Goal: Task Accomplishment & Management: Use online tool/utility

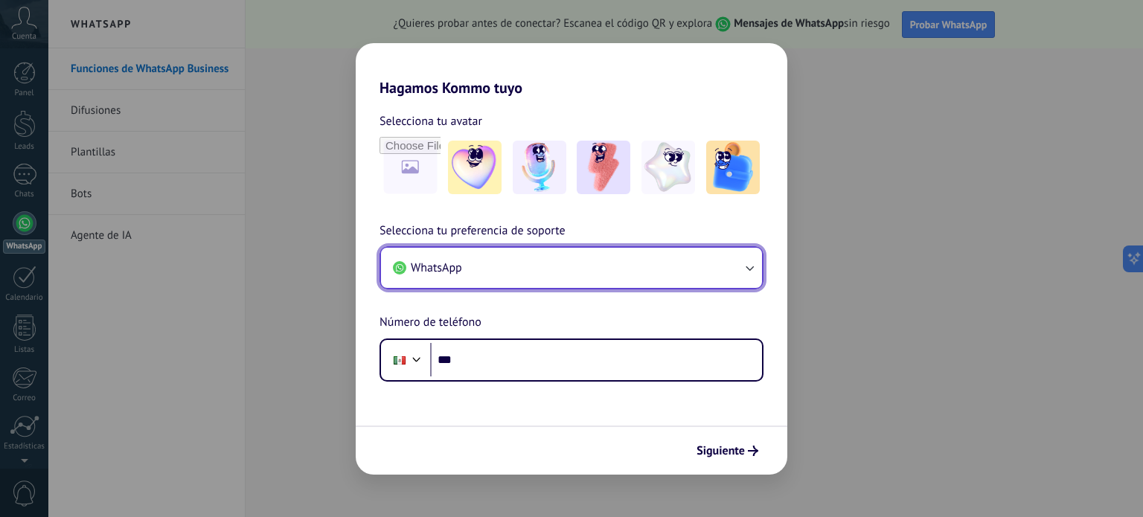
click at [506, 270] on button "WhatsApp" at bounding box center [571, 268] width 381 height 40
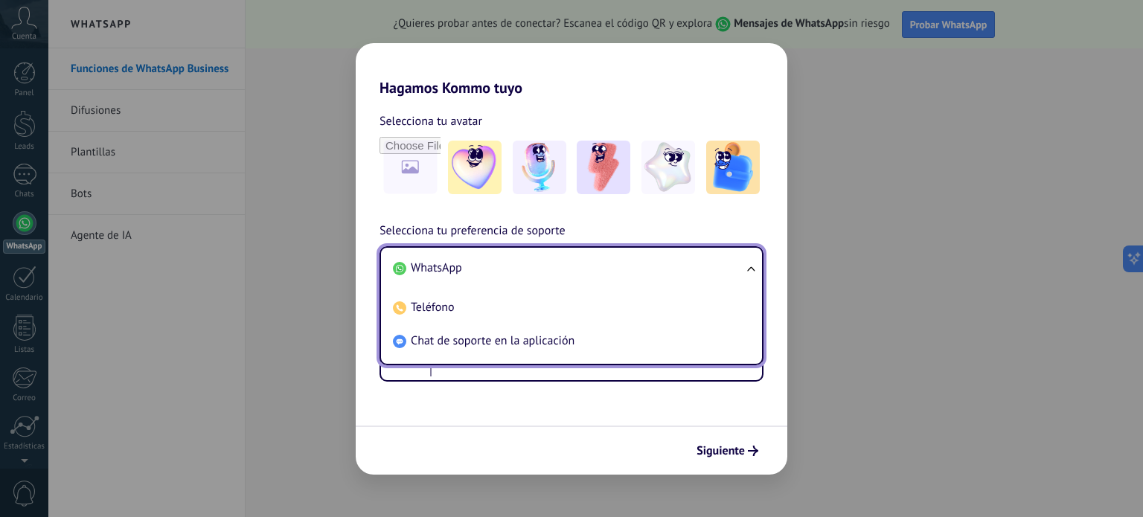
click at [506, 270] on li "WhatsApp" at bounding box center [568, 267] width 363 height 33
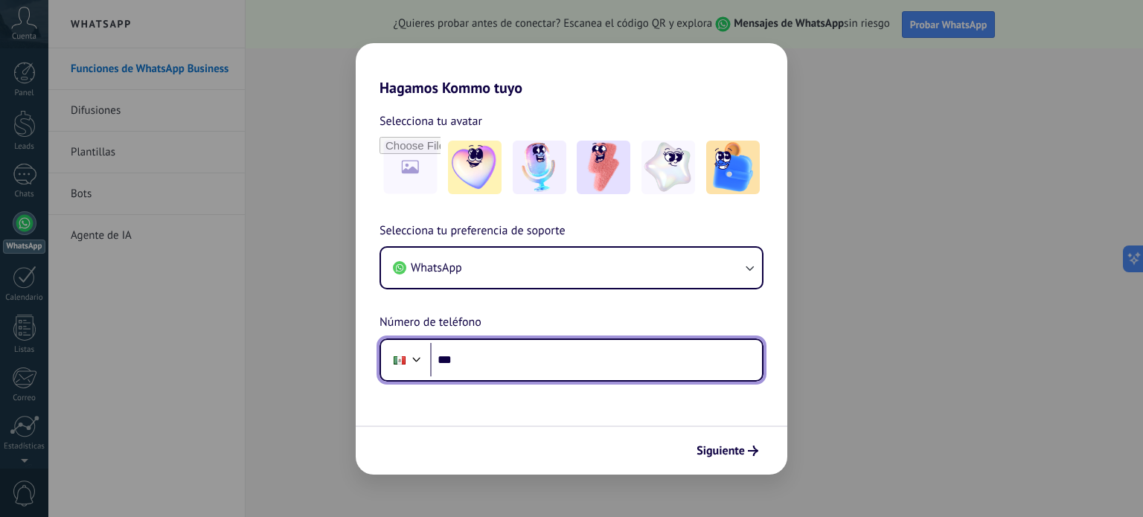
click at [496, 368] on input "***" at bounding box center [596, 360] width 332 height 34
type input "**"
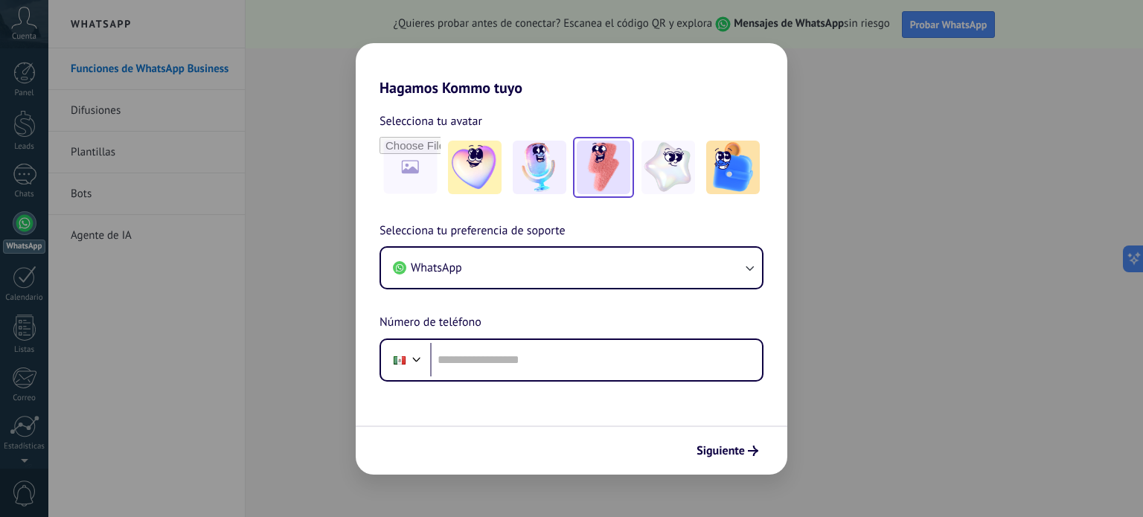
click at [605, 170] on img at bounding box center [604, 168] width 54 height 54
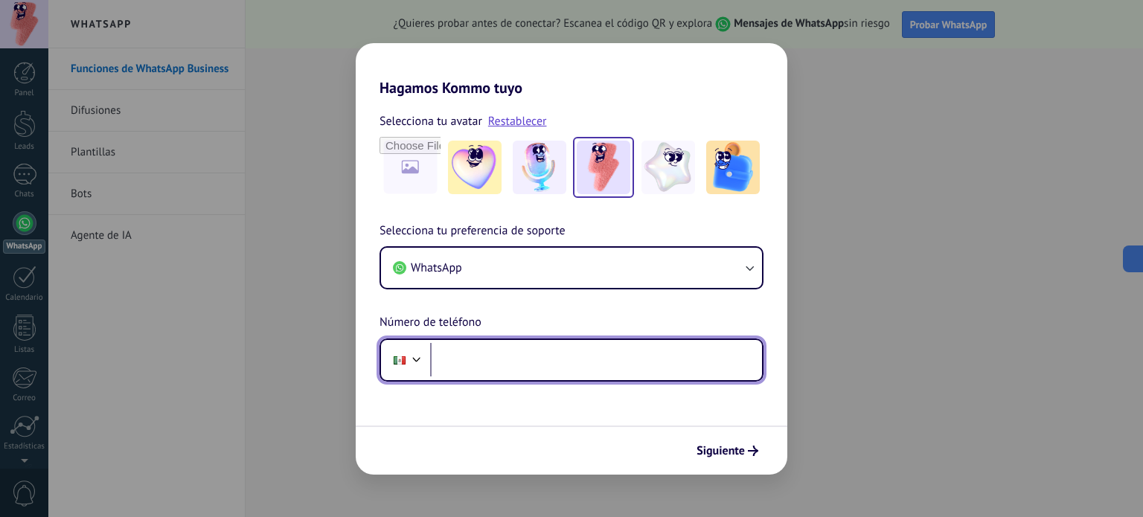
click at [513, 366] on input "tel" at bounding box center [596, 360] width 332 height 34
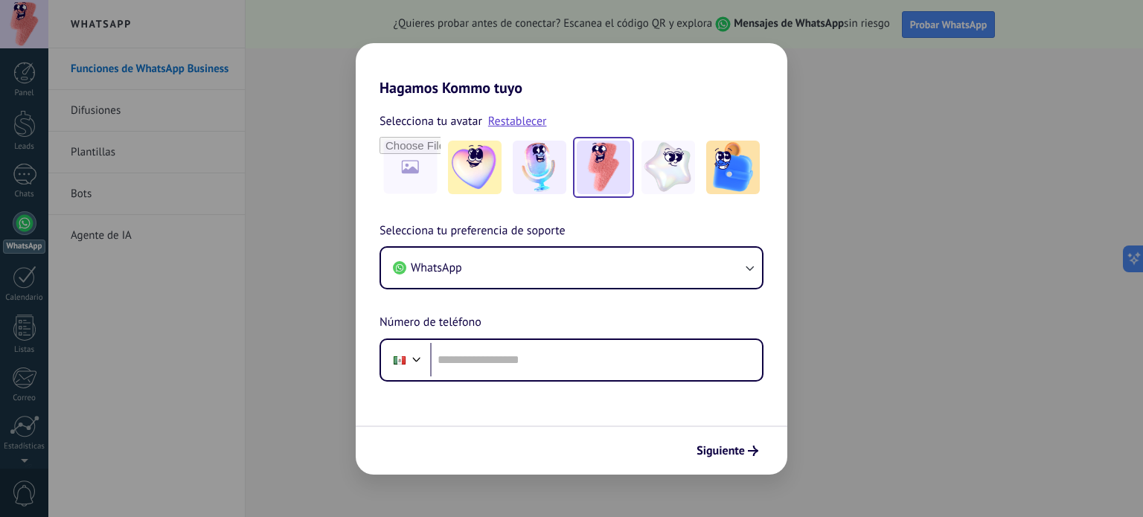
drag, startPoint x: 289, startPoint y: 159, endPoint x: 281, endPoint y: 100, distance: 60.1
click at [281, 100] on div "Hagamos Kommo tuyo Selecciona tu avatar Restablecer Selecciona tu preferencia d…" at bounding box center [571, 258] width 1143 height 517
click at [255, 230] on div "Hagamos Kommo tuyo Selecciona tu avatar Restablecer Selecciona tu preferencia d…" at bounding box center [571, 258] width 1143 height 517
click at [545, 315] on div "Selecciona tu preferencia de soporte WhatsApp Número de teléfono Phone" at bounding box center [572, 302] width 432 height 160
click at [365, 89] on h2 "Hagamos Kommo tuyo" at bounding box center [572, 70] width 432 height 54
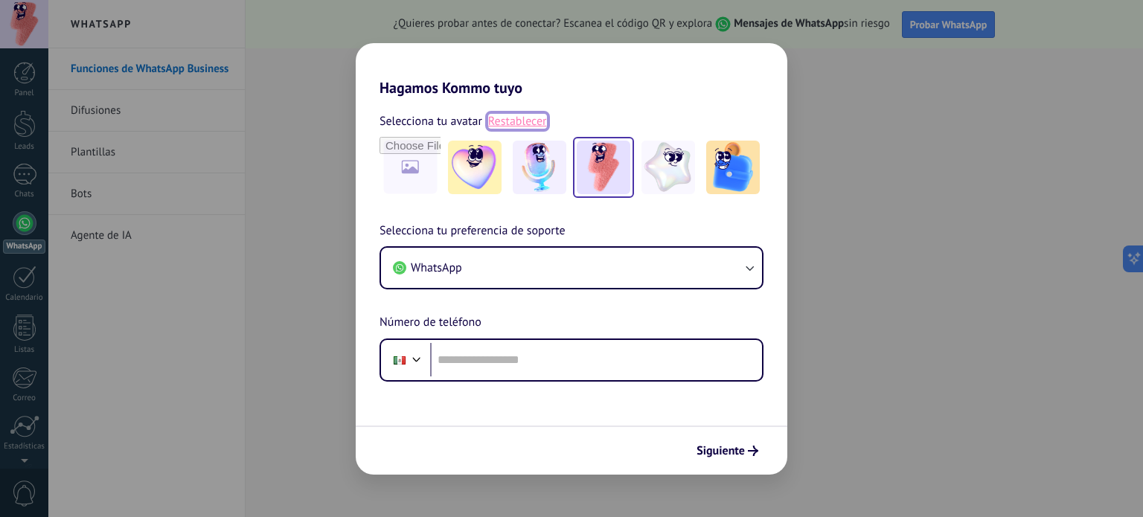
click at [525, 121] on link "Restablecer" at bounding box center [517, 121] width 59 height 15
click at [821, 376] on div "Hagamos Kommo tuyo Selecciona tu avatar Selecciona tu preferencia de soporte Wh…" at bounding box center [571, 258] width 1143 height 517
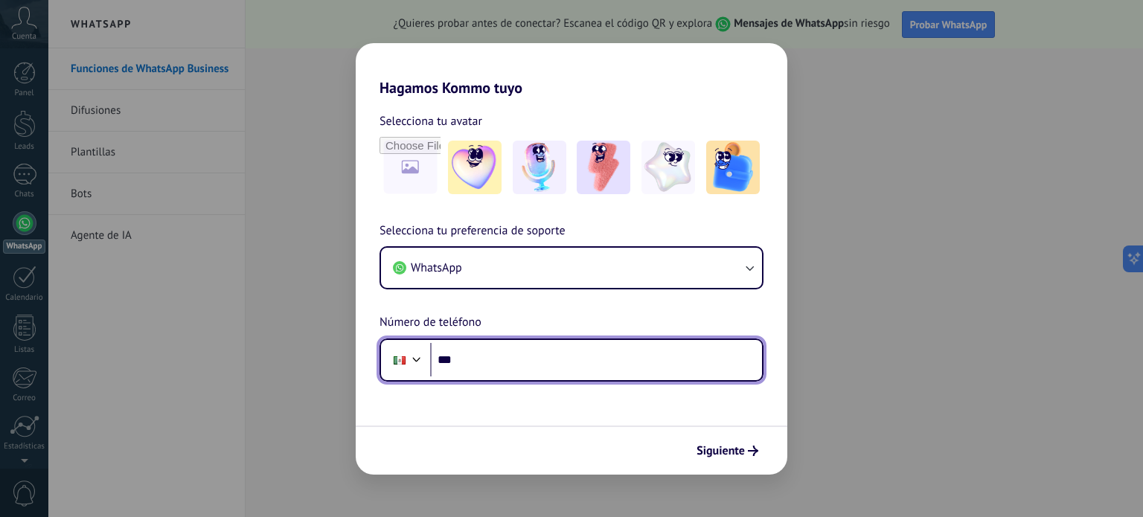
click at [484, 368] on input "***" at bounding box center [596, 360] width 332 height 34
type input "**********"
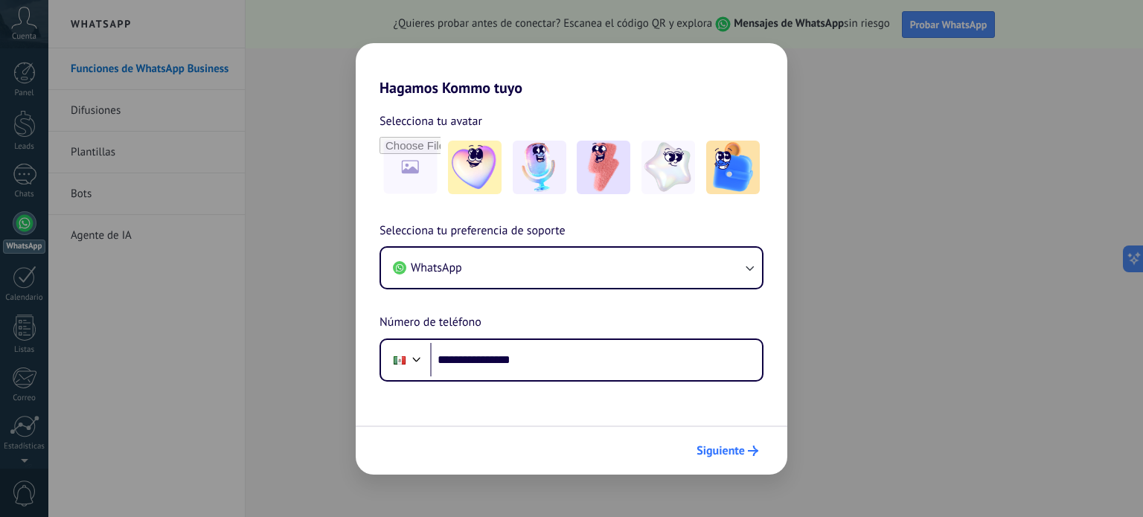
click at [720, 453] on span "Siguiente" at bounding box center [720, 451] width 48 height 10
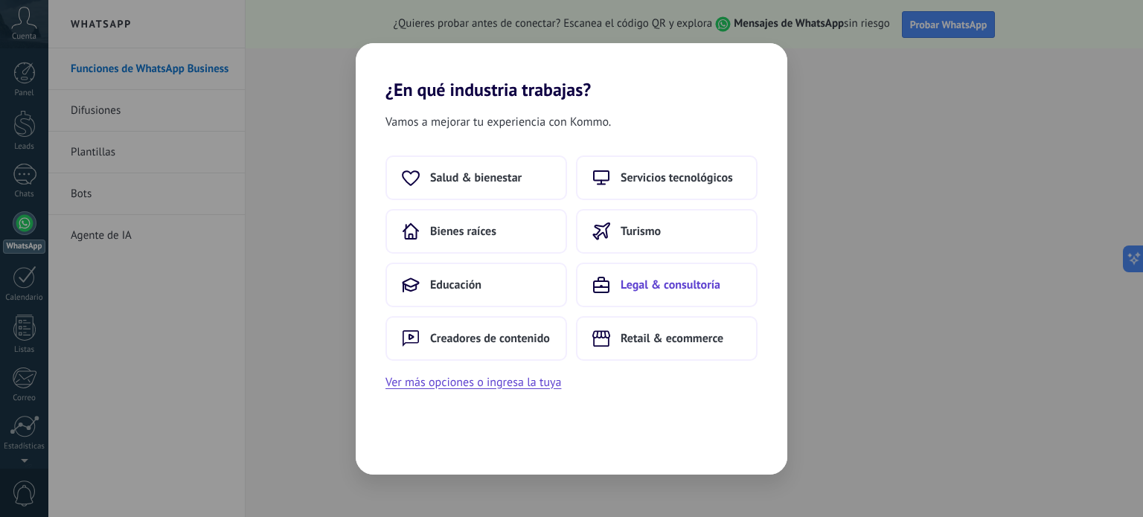
drag, startPoint x: 500, startPoint y: 232, endPoint x: 646, endPoint y: 278, distance: 153.0
click at [646, 278] on div "Salud & bienestar Servicios tecnológicos Bienes raíces Turismo Educación Legal …" at bounding box center [571, 258] width 372 height 205
click at [640, 285] on span "Legal & consultoría" at bounding box center [671, 285] width 100 height 15
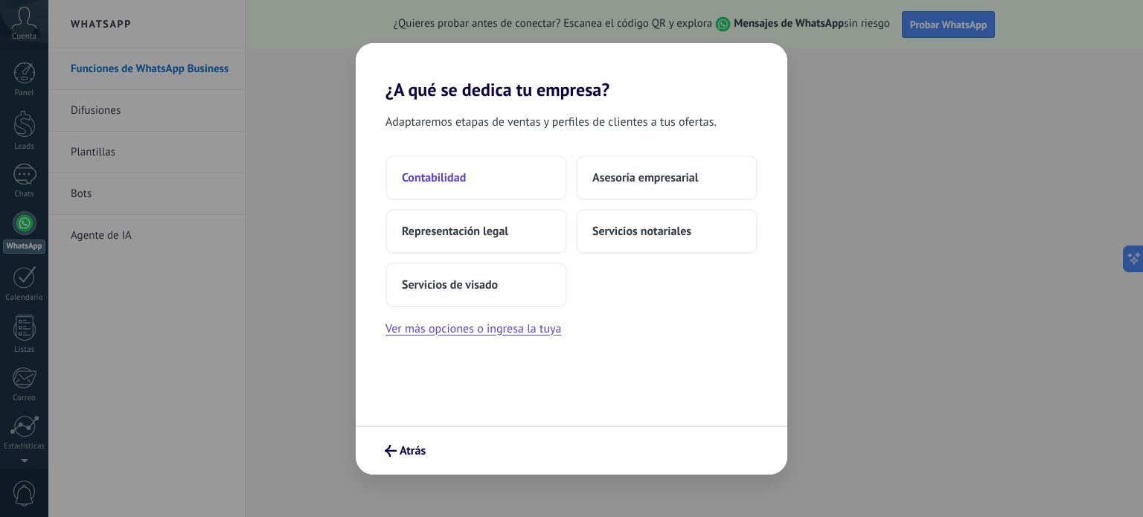
click at [494, 181] on button "Contabilidad" at bounding box center [476, 178] width 182 height 45
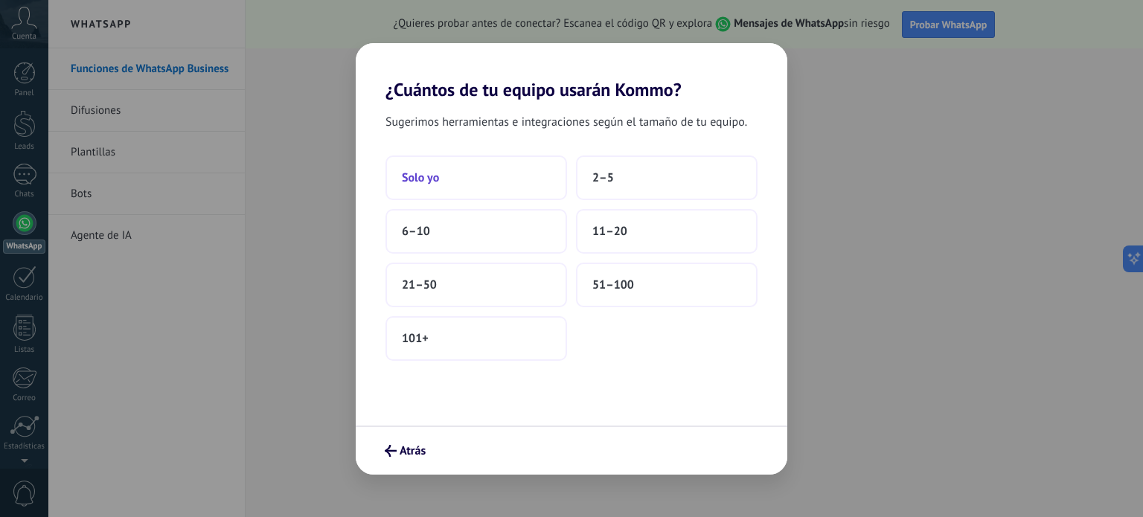
click at [508, 175] on button "Solo yo" at bounding box center [476, 178] width 182 height 45
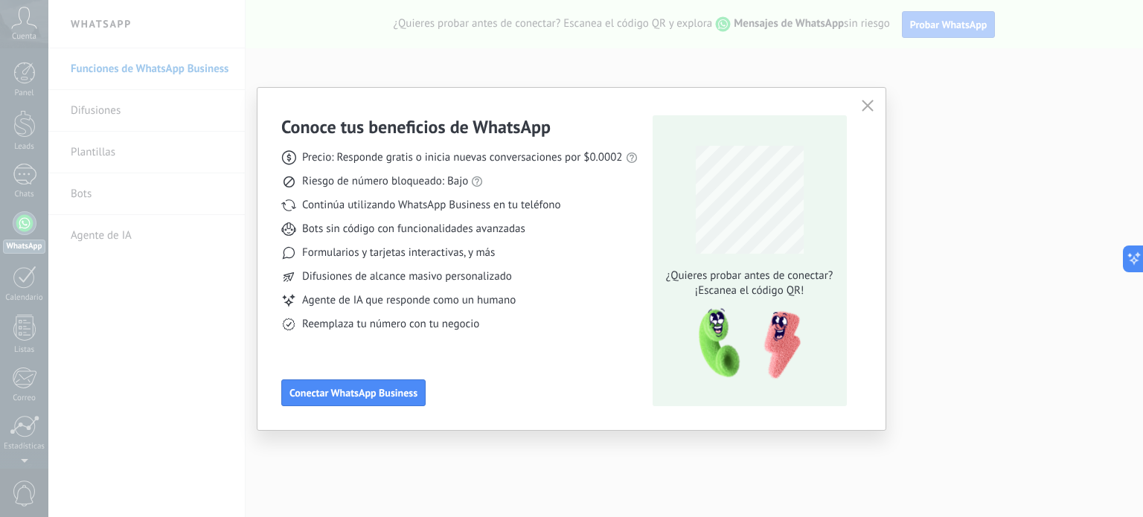
click at [863, 109] on icon "button" at bounding box center [868, 106] width 12 height 12
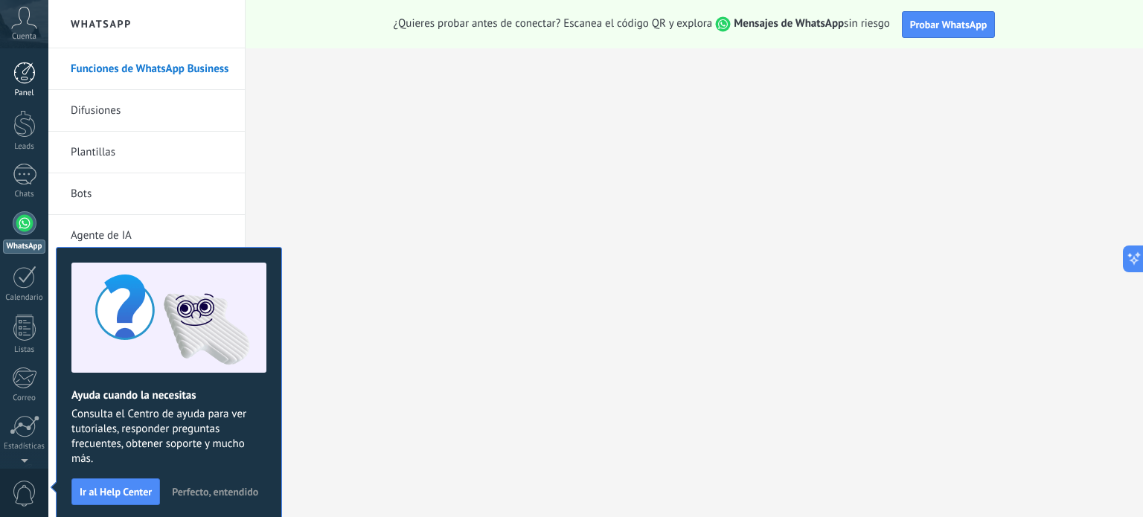
click at [18, 80] on div at bounding box center [24, 73] width 22 height 22
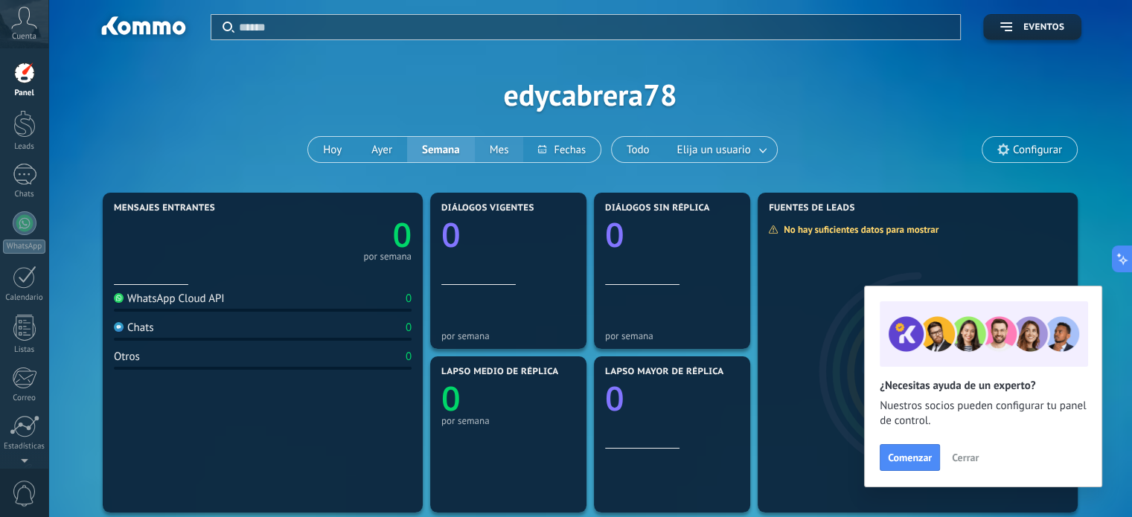
click at [497, 153] on button "Mes" at bounding box center [499, 149] width 49 height 25
click at [642, 150] on button "Todo" at bounding box center [638, 149] width 53 height 25
click at [18, 77] on div at bounding box center [24, 73] width 22 height 22
click at [1010, 23] on icon "button" at bounding box center [1006, 26] width 12 height 9
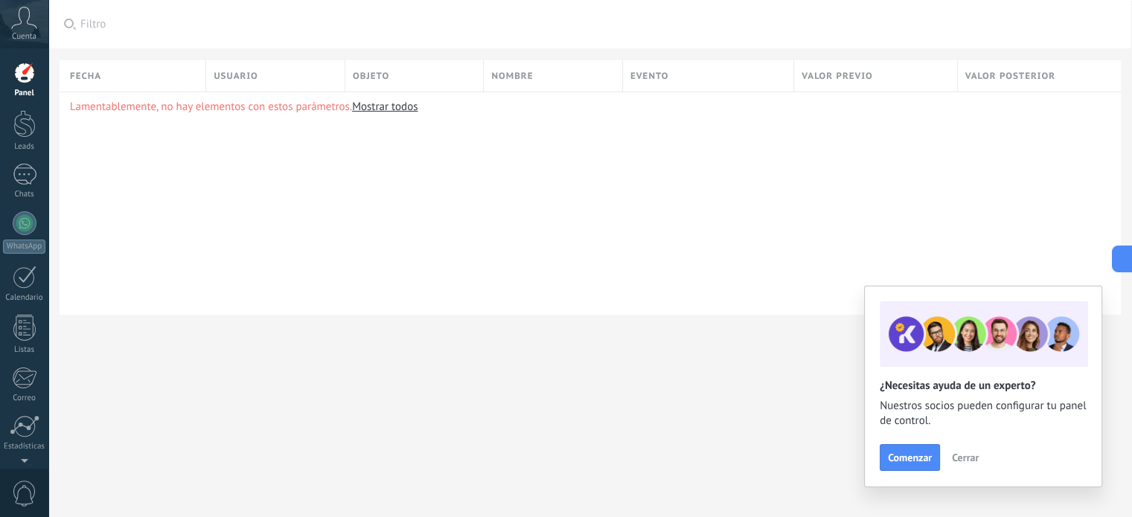
click at [30, 81] on div at bounding box center [24, 73] width 22 height 22
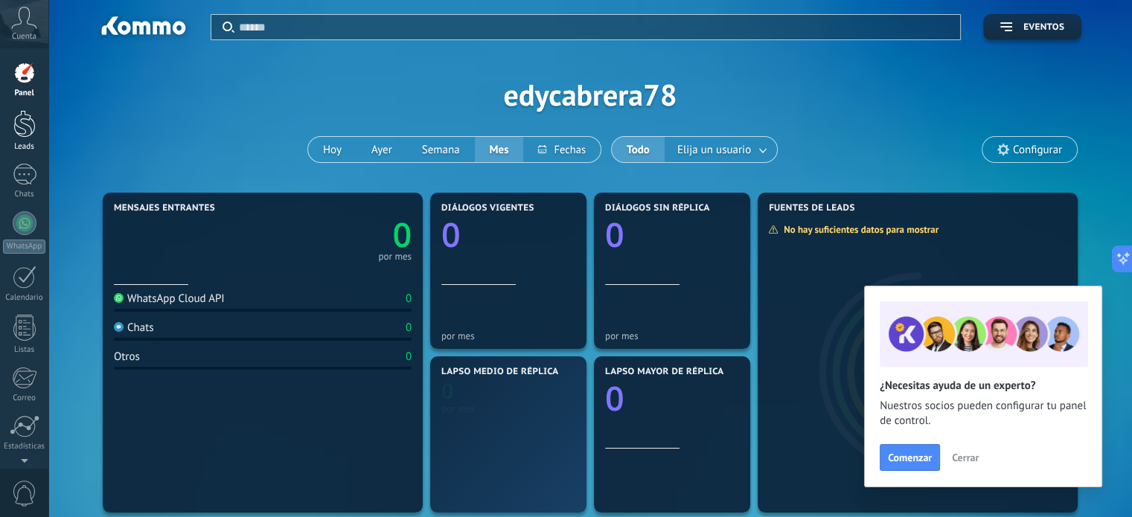
click at [30, 136] on div at bounding box center [24, 124] width 22 height 28
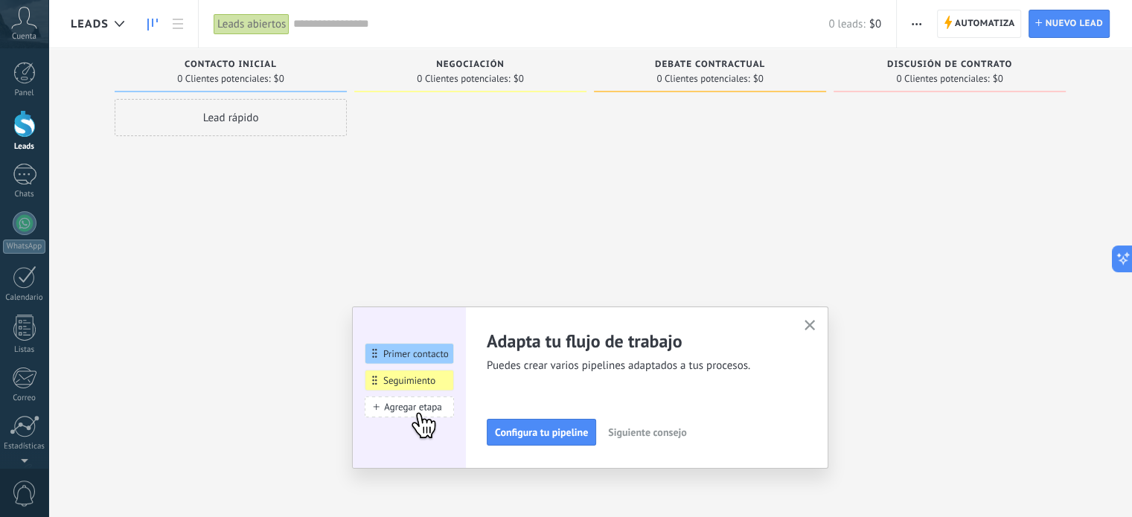
click at [18, 19] on icon at bounding box center [24, 18] width 26 height 22
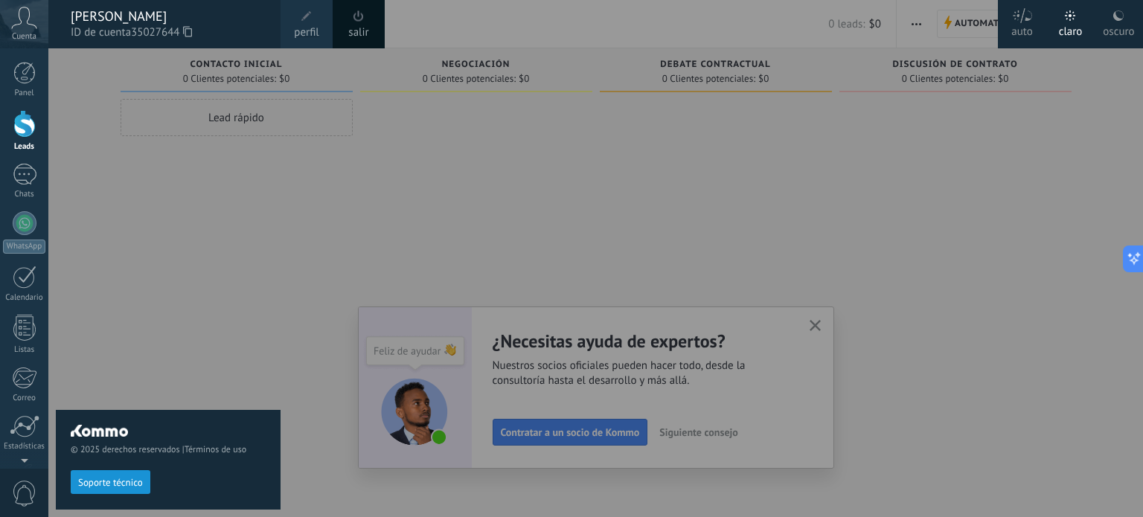
click at [396, 202] on div at bounding box center [619, 258] width 1143 height 517
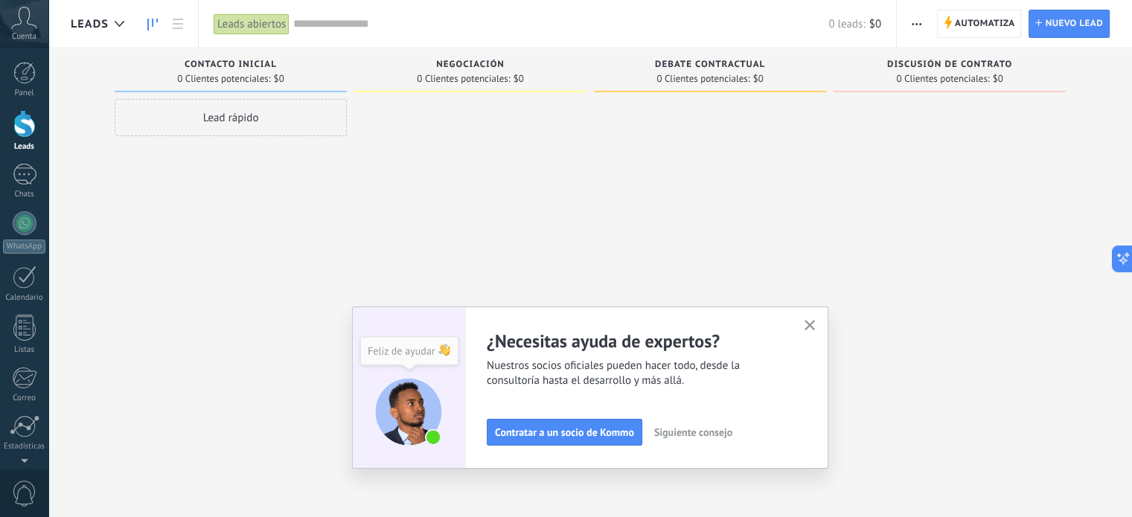
click at [879, 23] on span "$0" at bounding box center [875, 24] width 12 height 14
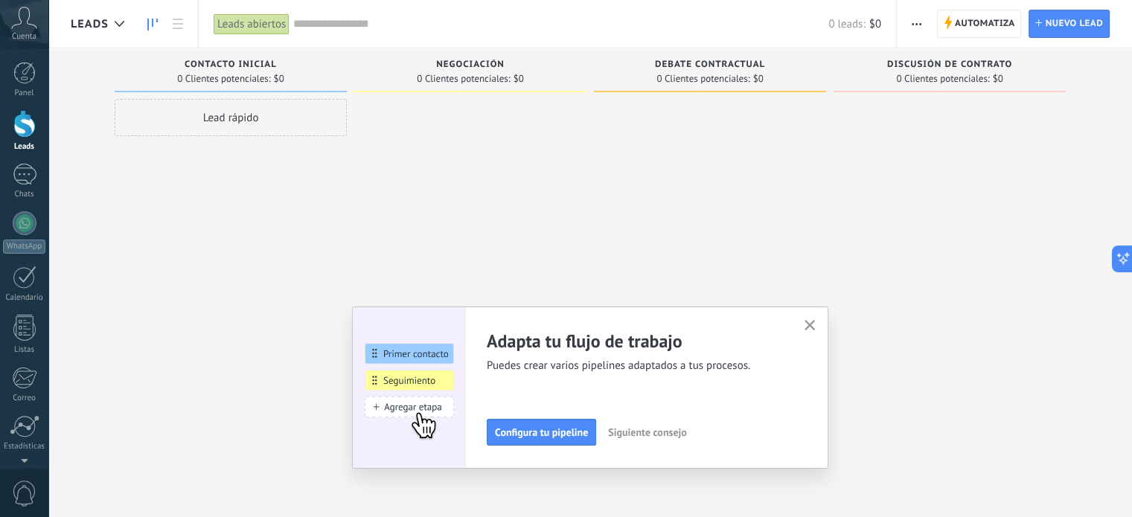
click at [916, 24] on use "button" at bounding box center [916, 24] width 10 height 2
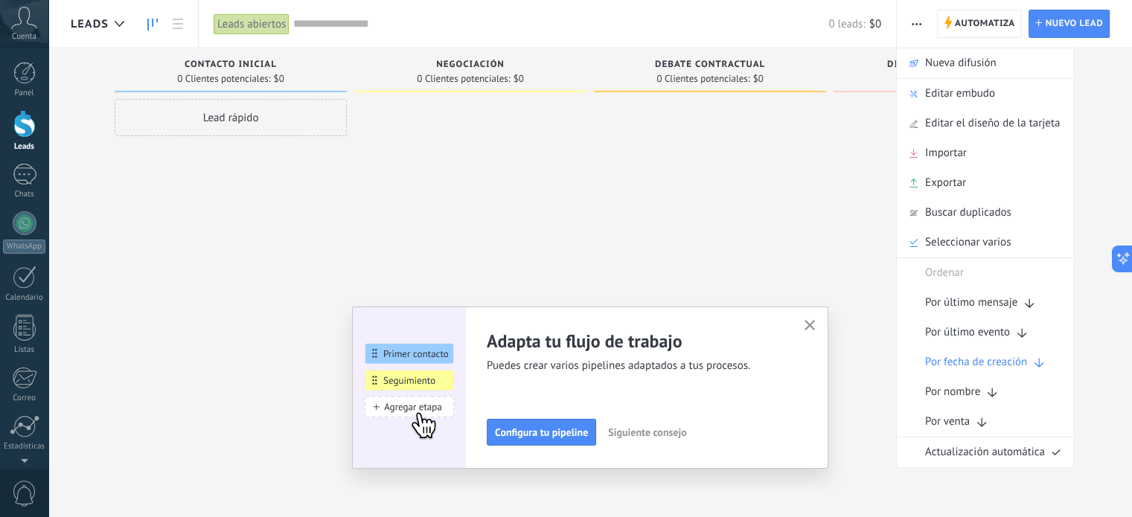
click at [766, 121] on div at bounding box center [710, 260] width 232 height 323
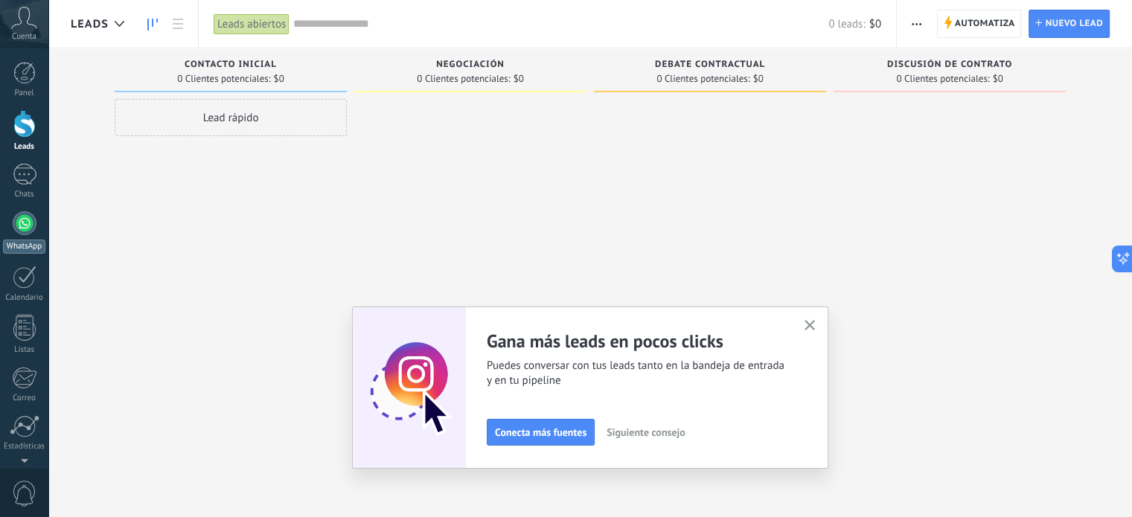
click at [24, 220] on div at bounding box center [25, 223] width 24 height 24
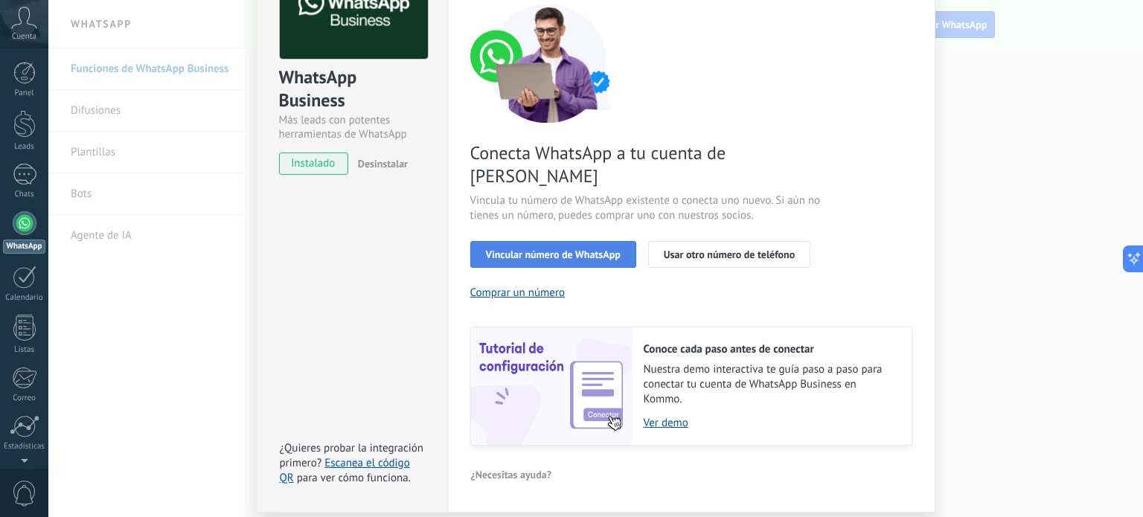
scroll to position [116, 0]
click at [574, 241] on button "Vincular número de WhatsApp" at bounding box center [553, 254] width 166 height 27
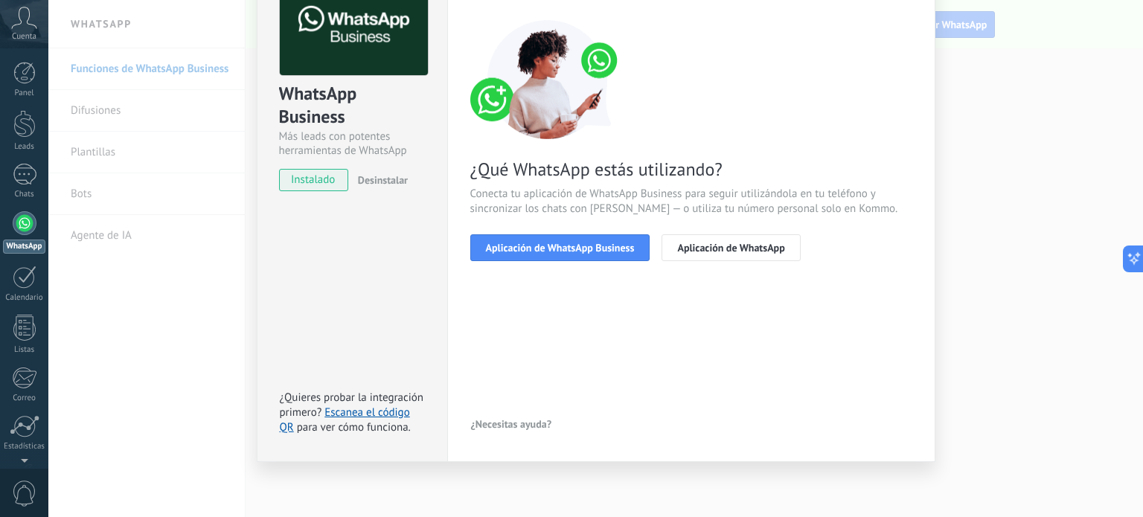
click at [200, 165] on div "WhatsApp Business Más leads con potentes herramientas de WhatsApp instalado Des…" at bounding box center [595, 258] width 1095 height 517
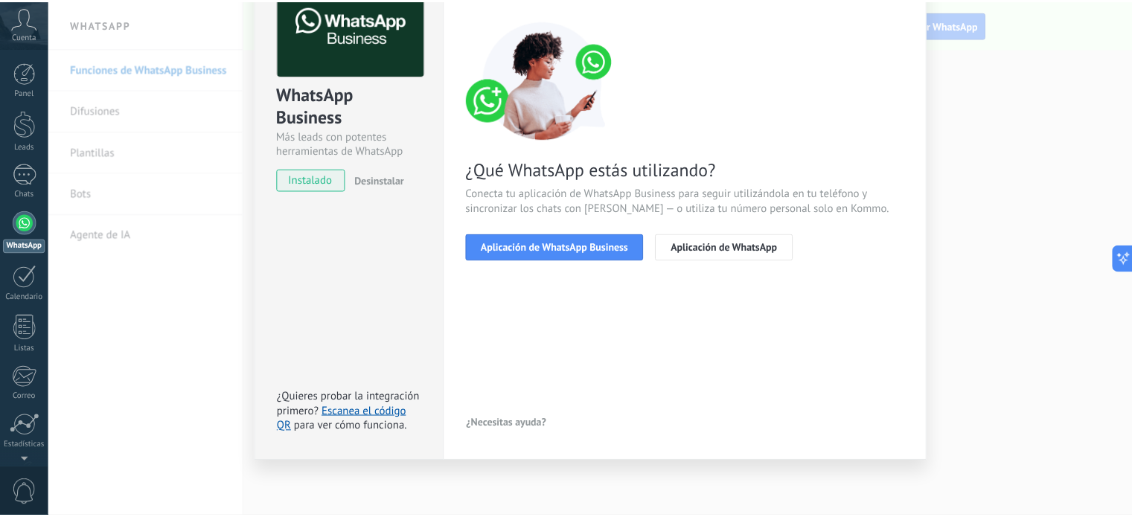
scroll to position [0, 0]
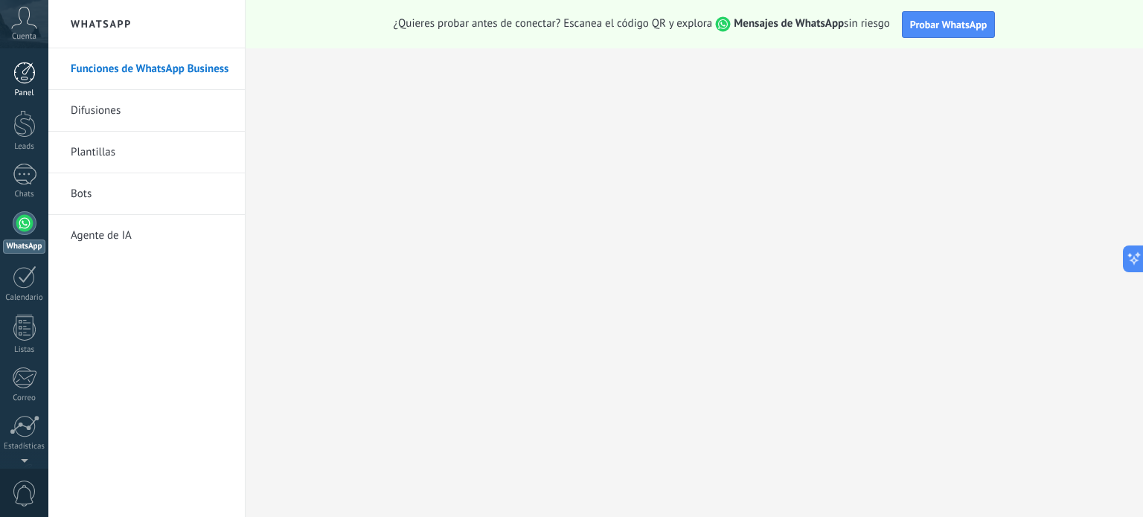
click at [21, 80] on div at bounding box center [24, 73] width 22 height 22
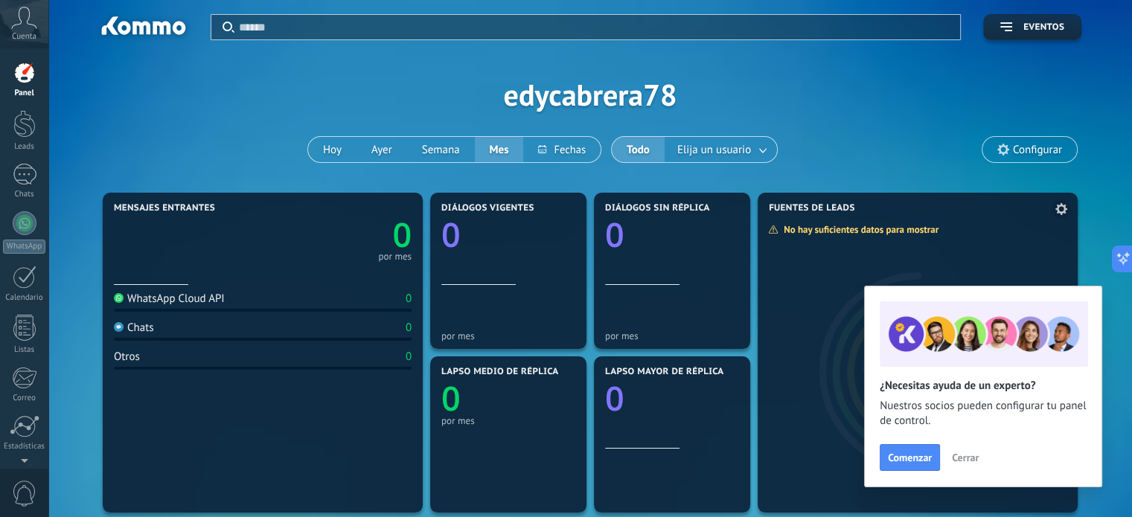
click at [1031, 193] on div "Fuentes de leads" at bounding box center [917, 353] width 320 height 320
click at [1008, 152] on icon at bounding box center [1003, 150] width 12 height 12
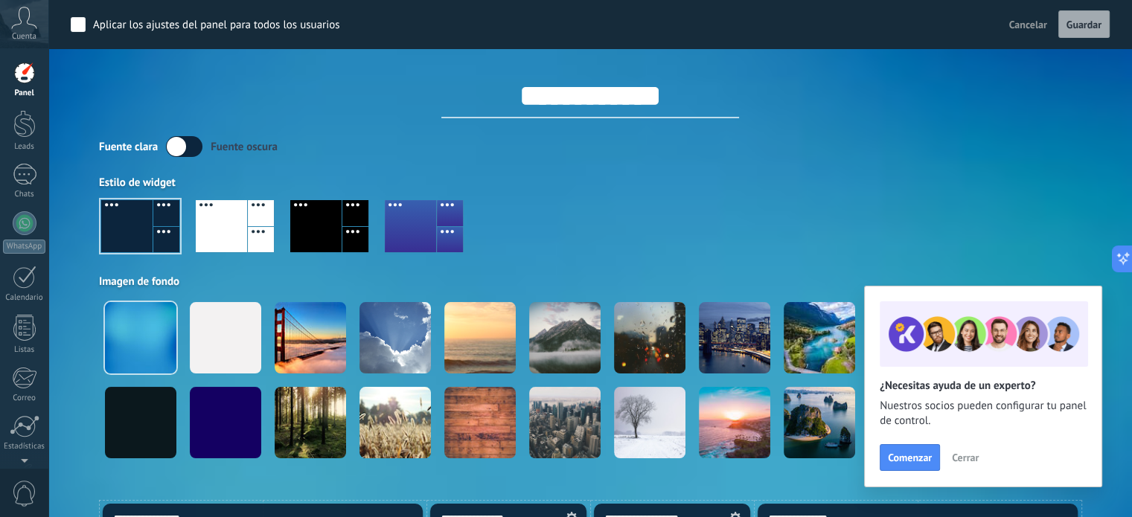
click at [1008, 152] on div "Fuente [PERSON_NAME] oscura" at bounding box center [590, 146] width 982 height 21
click at [246, 231] on div at bounding box center [221, 226] width 51 height 52
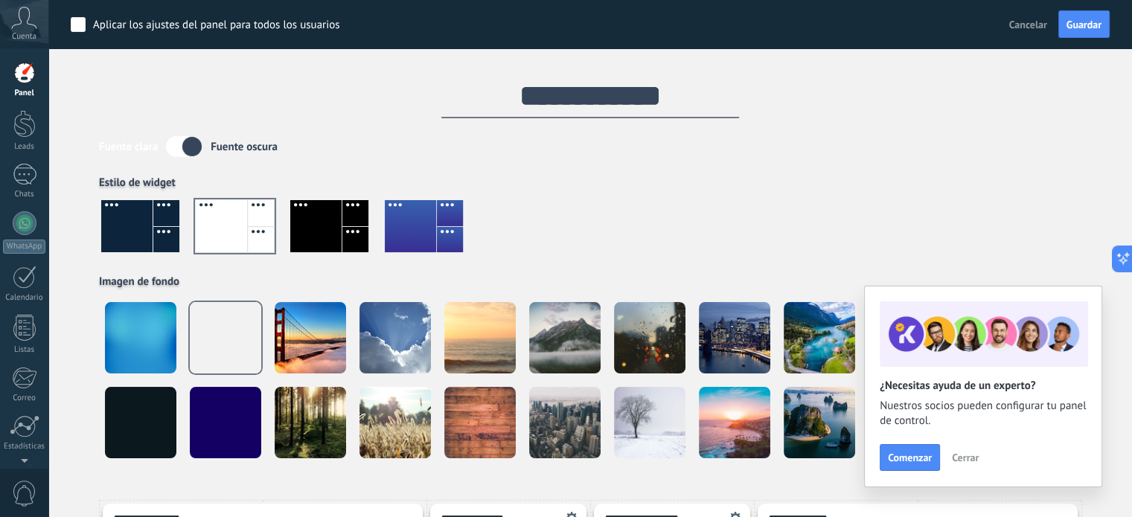
click at [318, 231] on div at bounding box center [315, 226] width 51 height 52
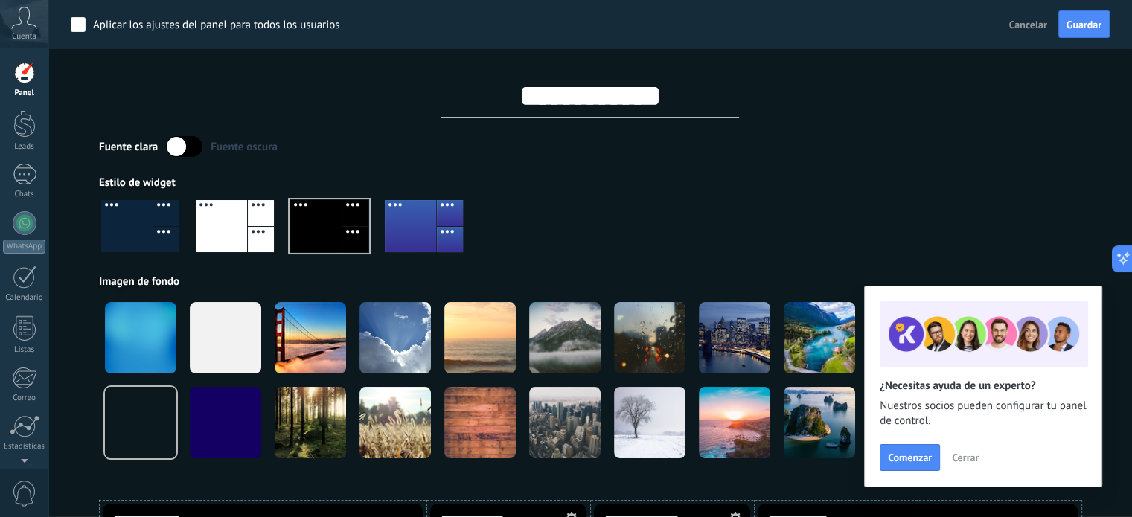
click at [398, 229] on div at bounding box center [410, 226] width 51 height 52
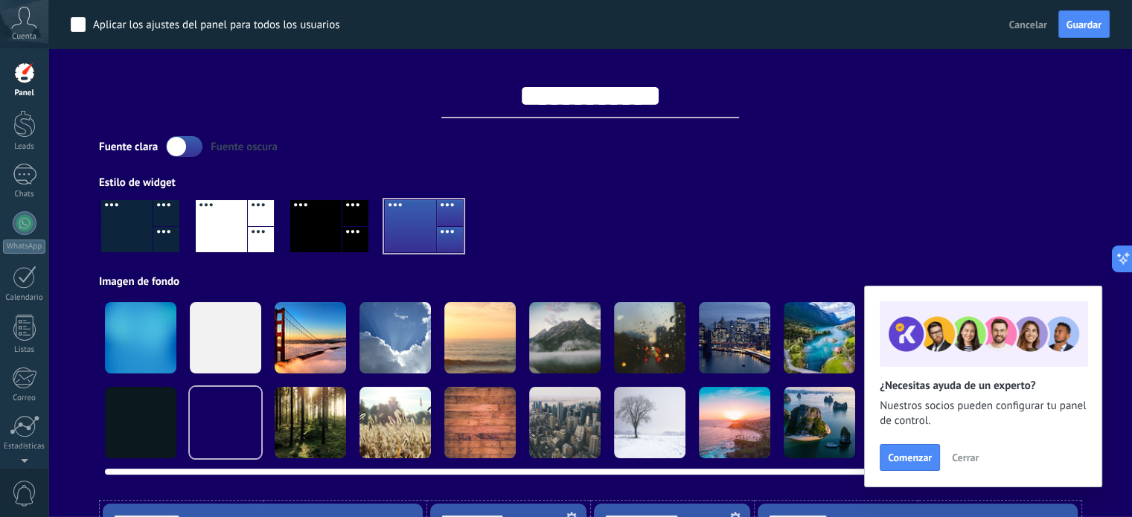
click at [388, 337] on div at bounding box center [394, 337] width 71 height 71
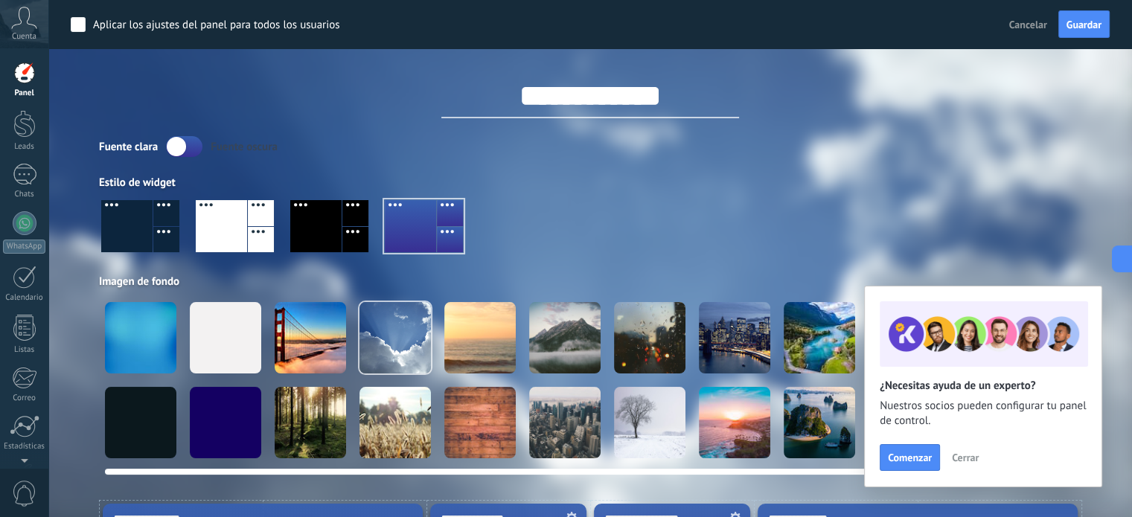
click at [164, 345] on div at bounding box center [140, 337] width 71 height 71
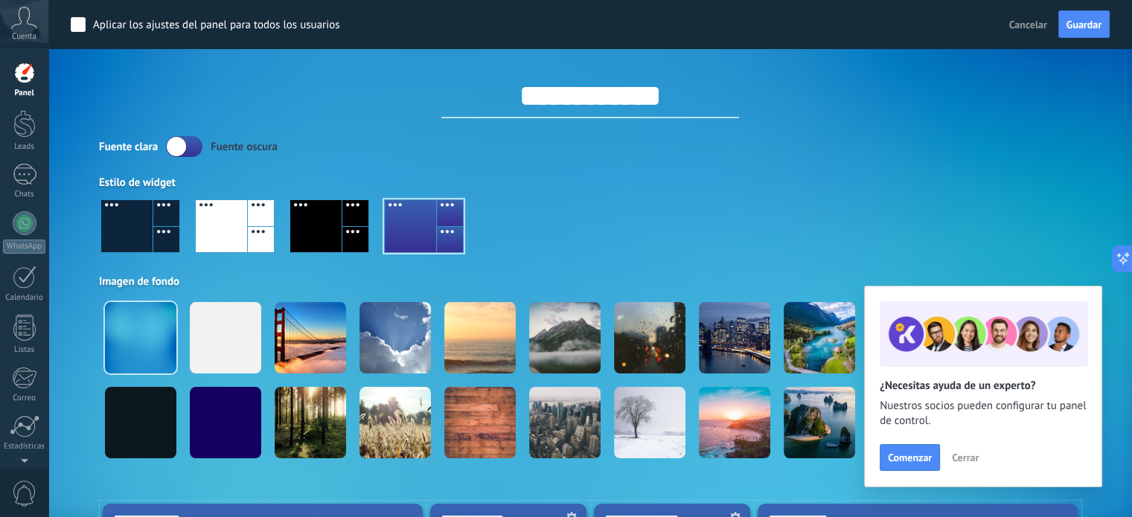
click at [135, 234] on div at bounding box center [126, 226] width 51 height 52
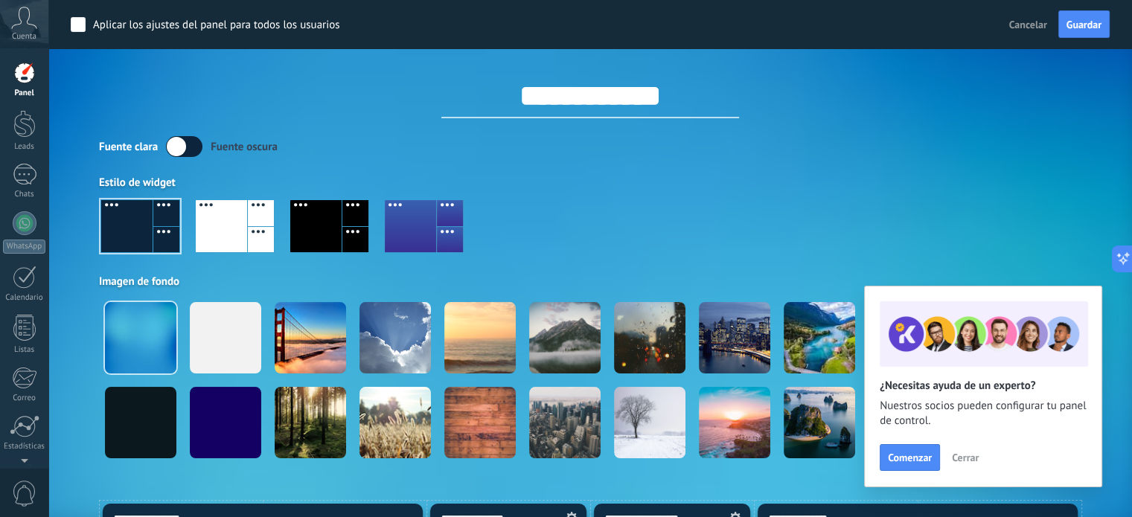
click at [129, 228] on div at bounding box center [140, 226] width 78 height 52
click at [149, 222] on div at bounding box center [140, 226] width 78 height 52
click at [214, 234] on div at bounding box center [221, 226] width 51 height 52
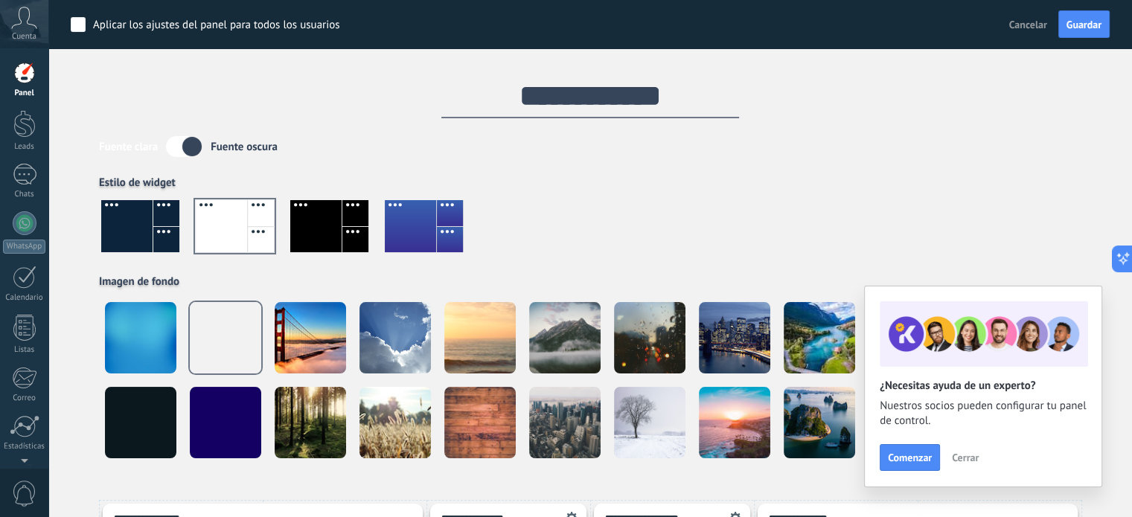
click at [126, 235] on div at bounding box center [126, 226] width 51 height 52
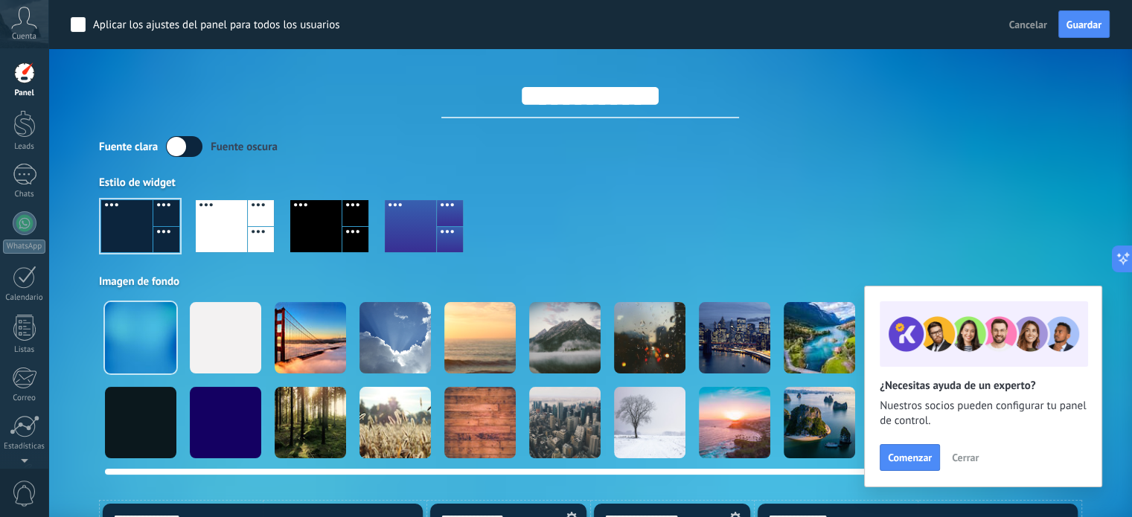
click at [213, 395] on div at bounding box center [225, 422] width 71 height 71
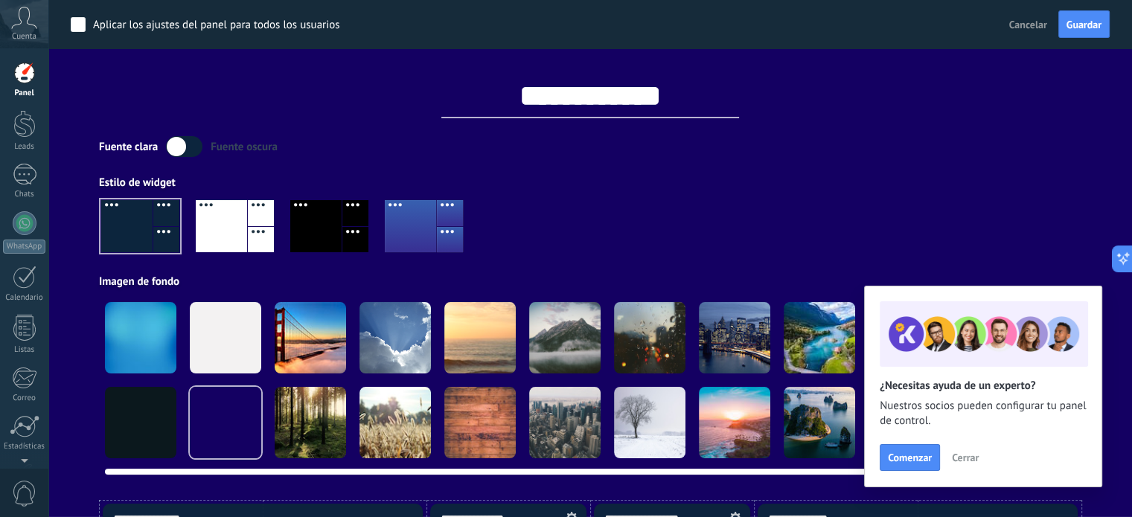
click at [212, 349] on div at bounding box center [225, 337] width 71 height 71
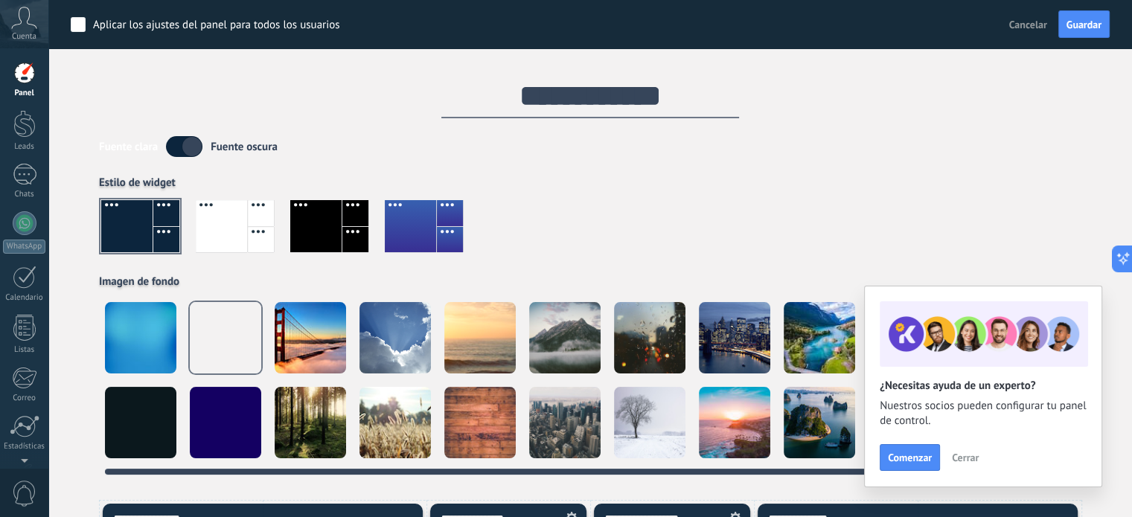
click at [162, 400] on div at bounding box center [140, 422] width 71 height 71
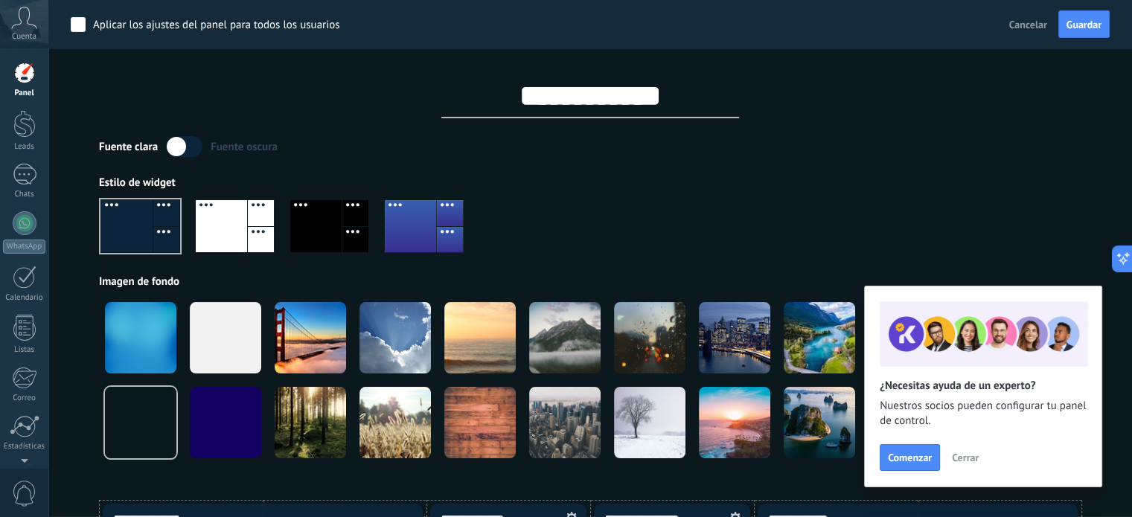
click at [319, 228] on div at bounding box center [315, 226] width 51 height 52
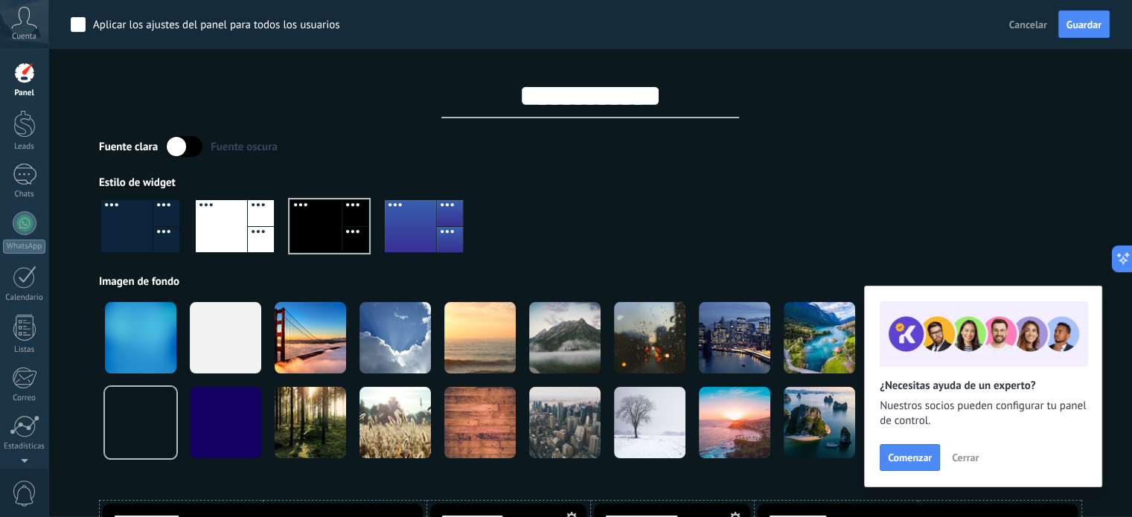
click at [256, 236] on div at bounding box center [261, 240] width 26 height 26
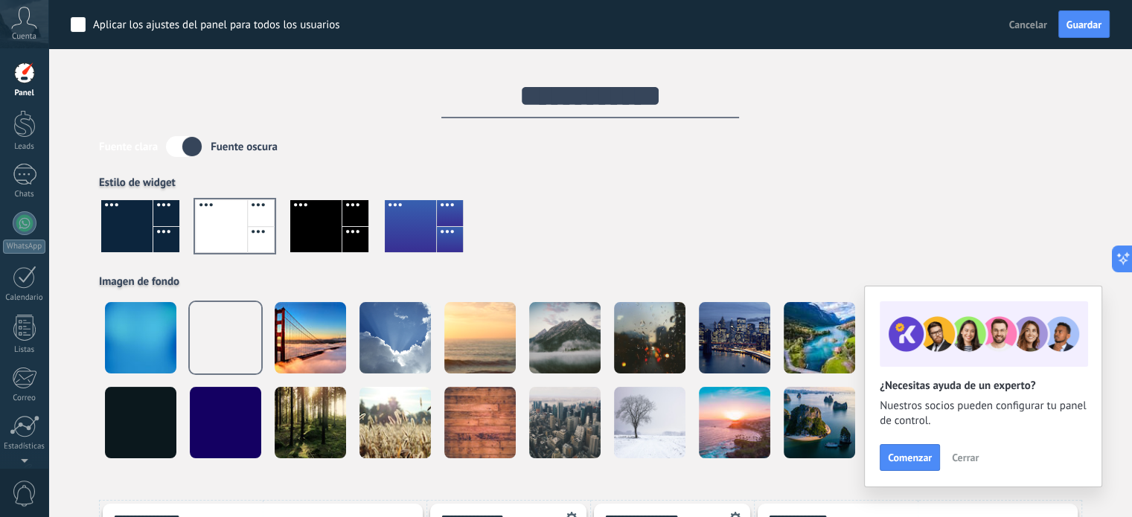
click at [457, 225] on div at bounding box center [424, 226] width 78 height 52
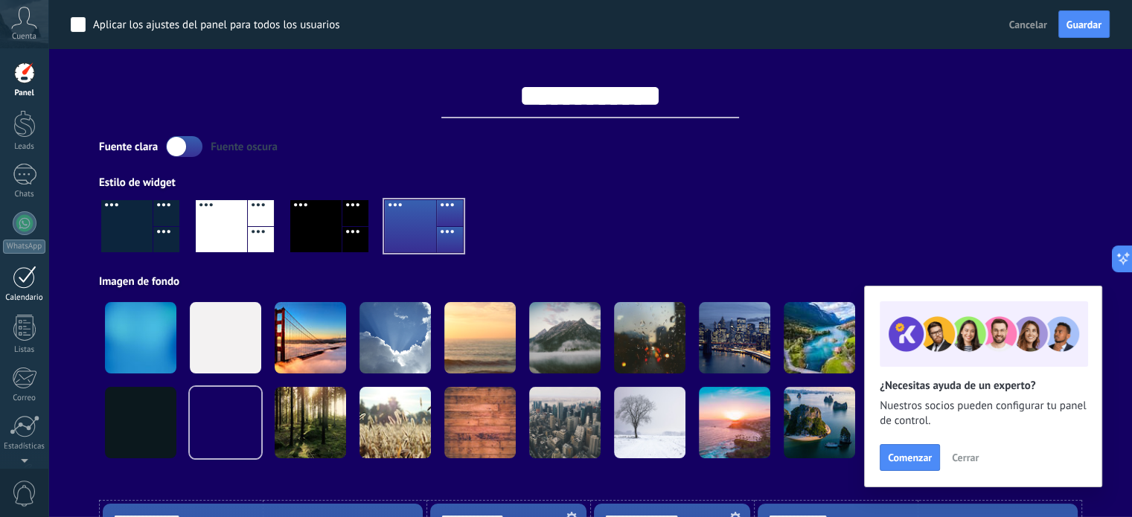
click at [15, 284] on div at bounding box center [25, 277] width 24 height 23
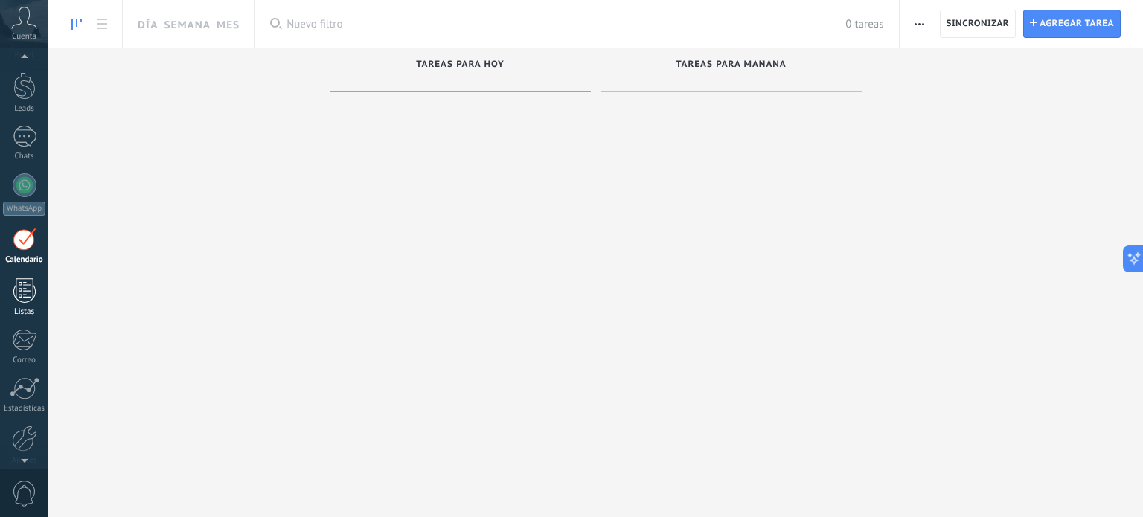
scroll to position [42, 0]
click at [301, 26] on div "Mis tareas" at bounding box center [298, 24] width 56 height 22
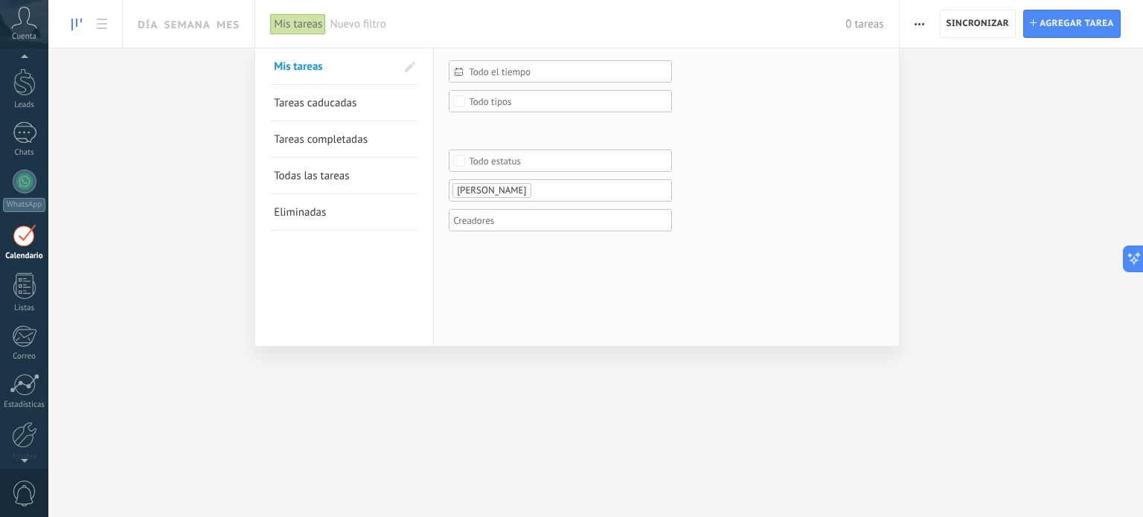
click at [220, 181] on div at bounding box center [571, 258] width 1143 height 517
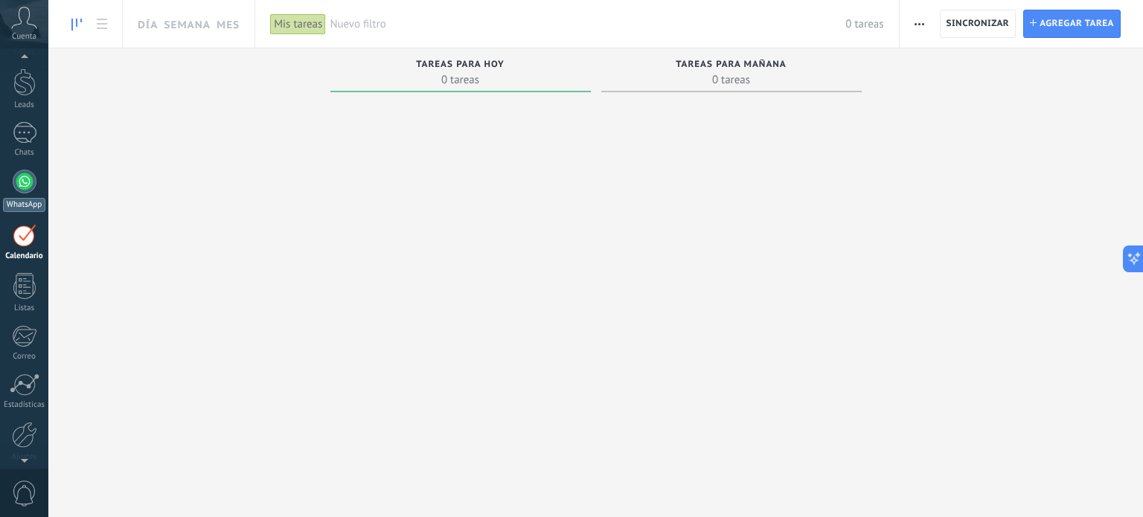
click at [27, 184] on div at bounding box center [25, 182] width 24 height 24
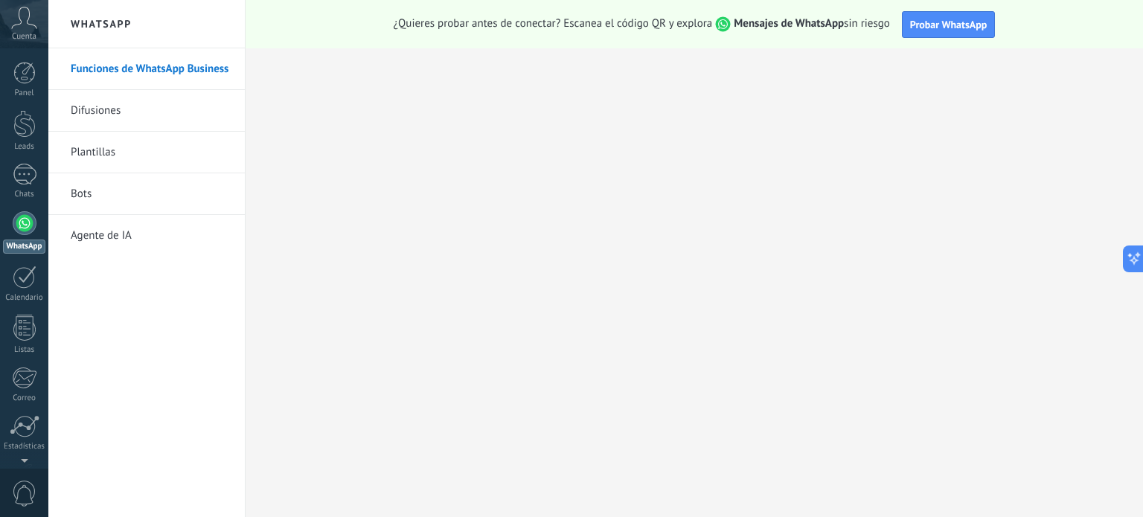
click at [116, 189] on link "Bots" at bounding box center [150, 194] width 159 height 42
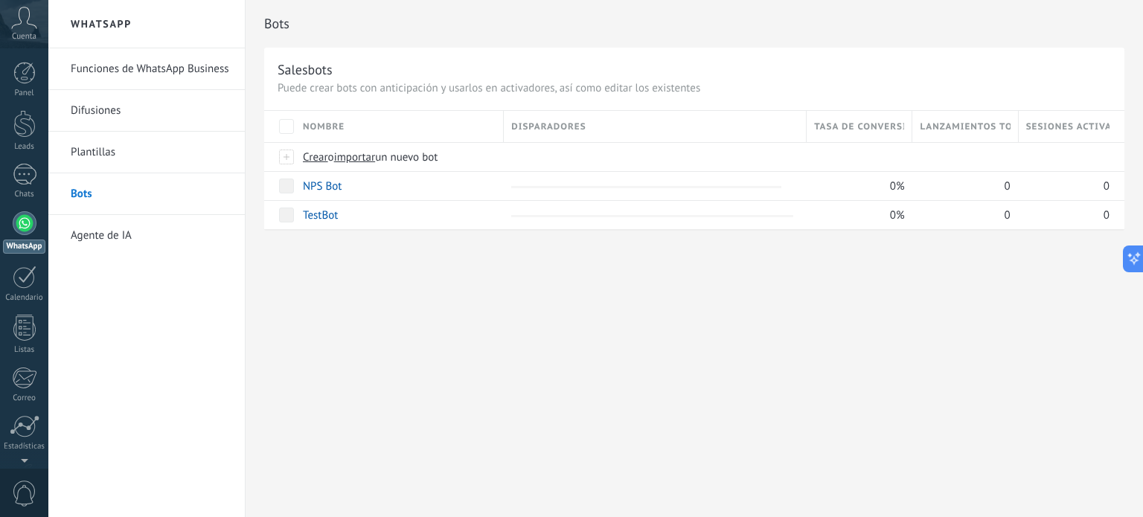
click at [127, 147] on link "Plantillas" at bounding box center [150, 153] width 159 height 42
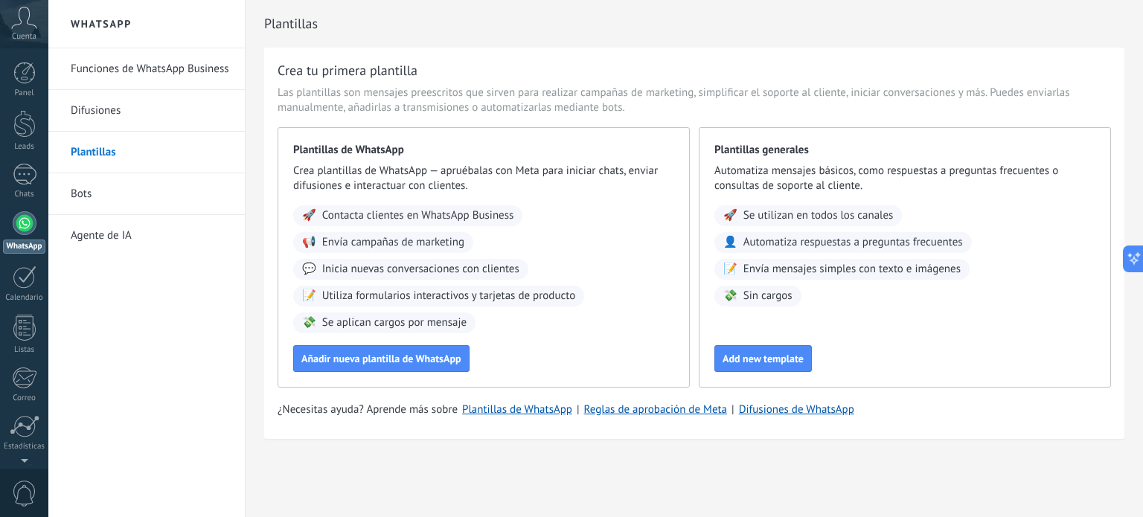
click at [386, 217] on span "Contacta clientes en WhatsApp Business" at bounding box center [418, 215] width 192 height 15
click at [423, 359] on span "Añadir nueva plantilla de WhatsApp" at bounding box center [381, 358] width 160 height 10
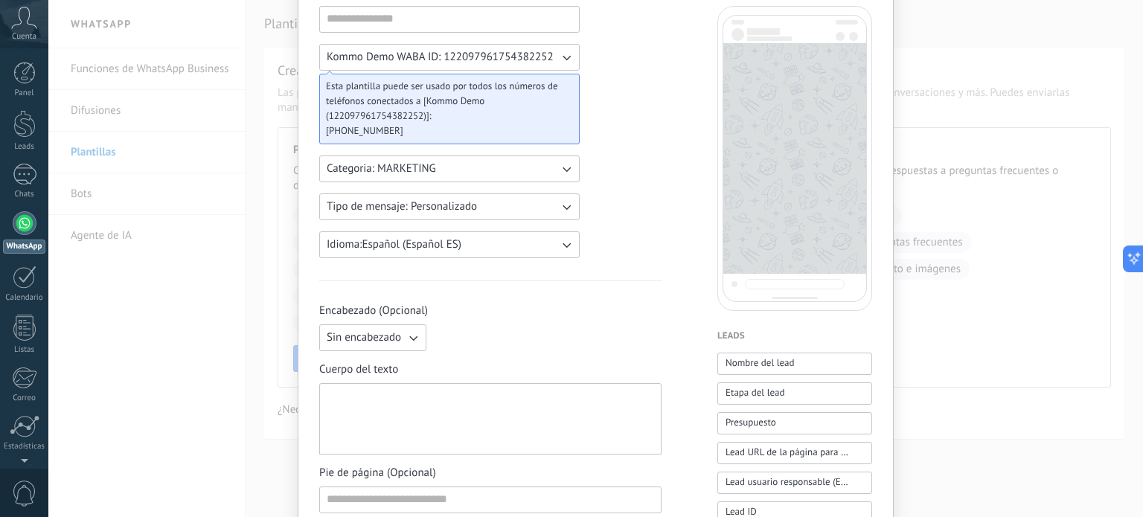
scroll to position [22, 0]
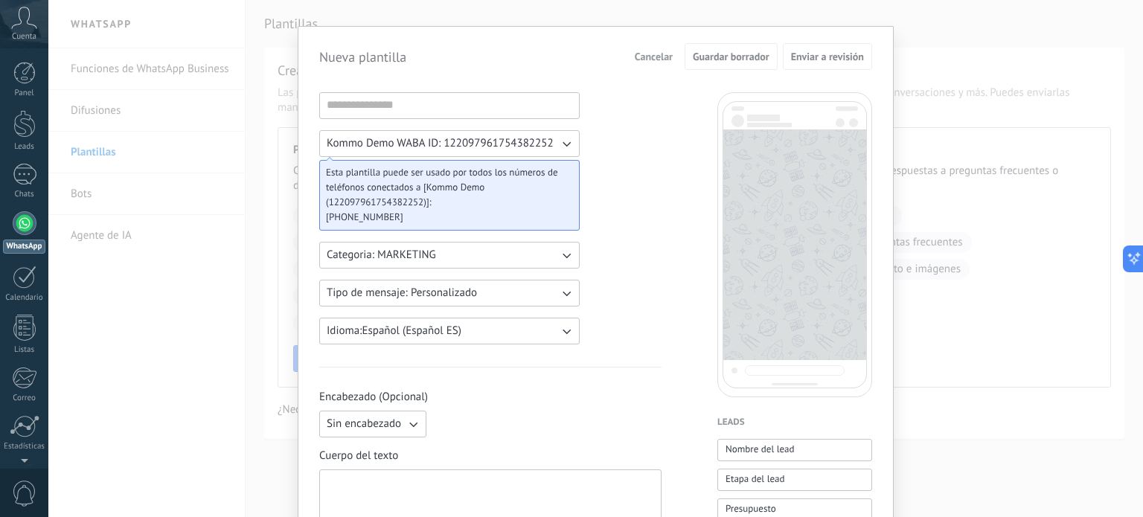
click at [533, 190] on span "Esta plantilla puede ser usado por todos los números de teléfonos conectados a …" at bounding box center [443, 187] width 235 height 45
click at [446, 199] on span "Esta plantilla puede ser usado por todos los números de teléfonos conectados a …" at bounding box center [443, 187] width 235 height 45
click at [423, 116] on div at bounding box center [449, 105] width 260 height 27
click at [417, 109] on input at bounding box center [449, 105] width 259 height 24
type input "**********"
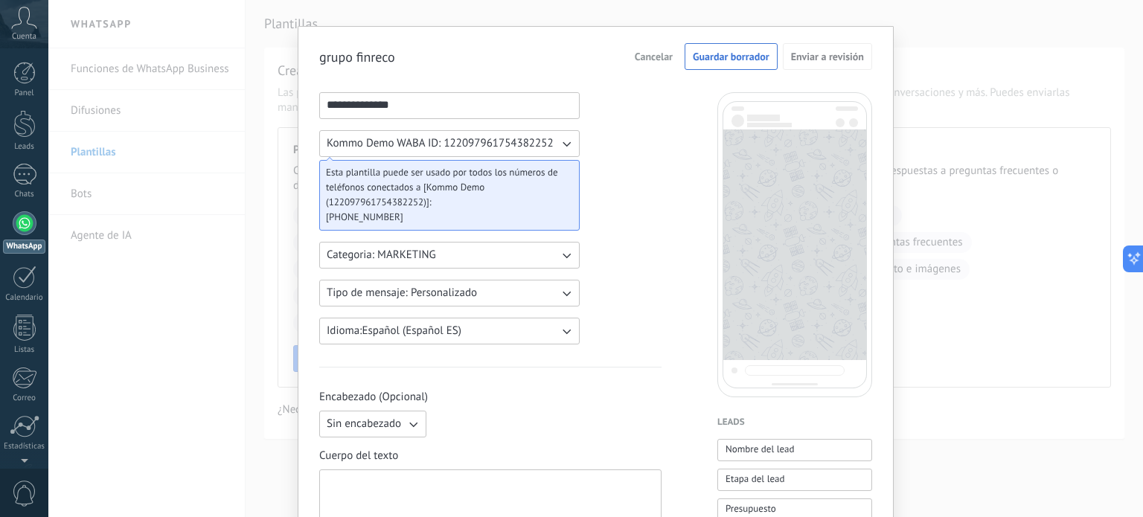
click at [426, 211] on span "[PHONE_NUMBER]" at bounding box center [443, 217] width 235 height 15
click at [551, 136] on button "Kommo Demo WABA ID: 122097961754382252" at bounding box center [449, 143] width 260 height 27
click at [530, 258] on button "Categoria: MARKETING" at bounding box center [449, 255] width 260 height 27
click at [530, 258] on li "UTILITY" at bounding box center [444, 255] width 269 height 25
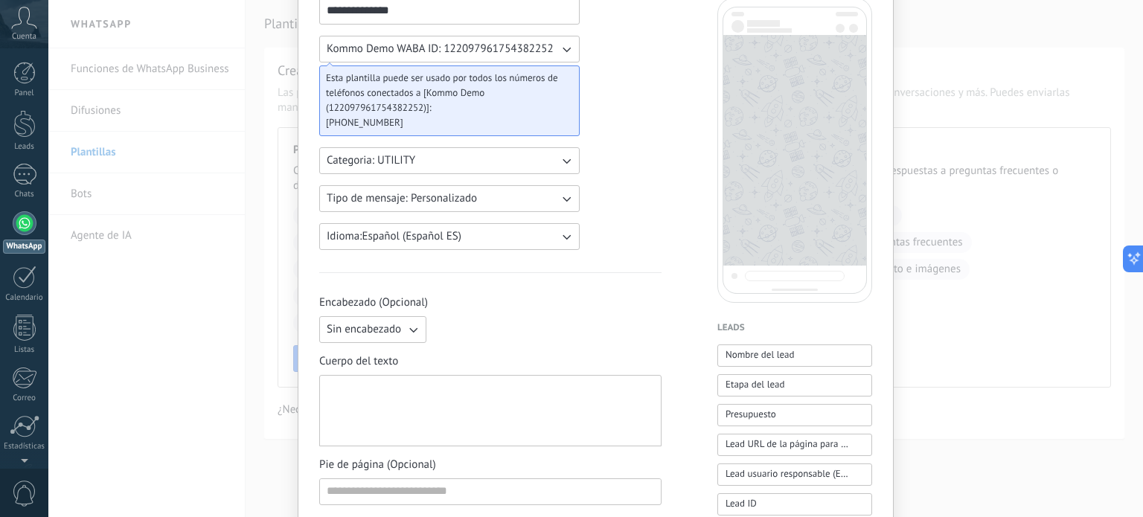
scroll to position [0, 0]
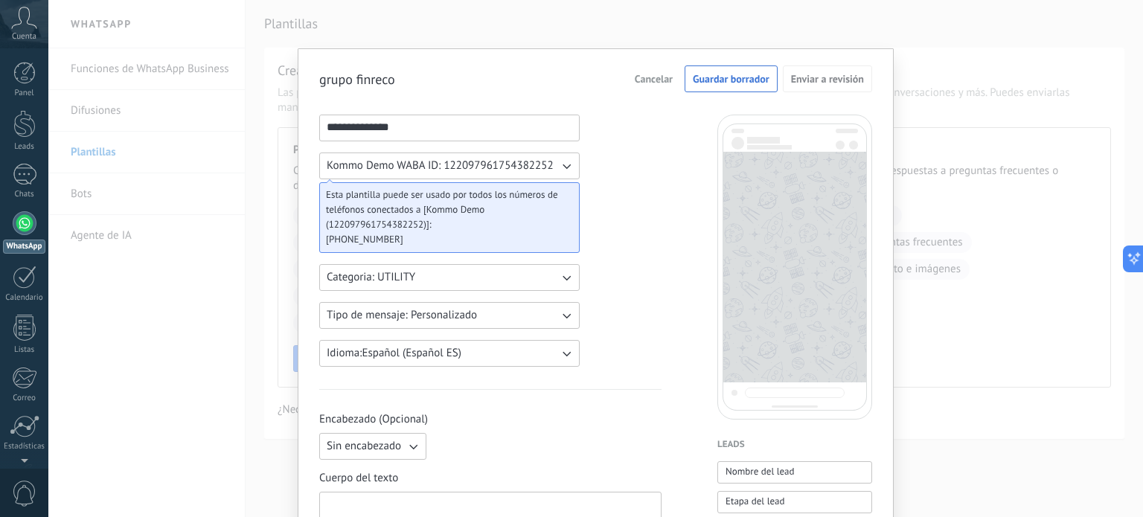
click at [734, 295] on div at bounding box center [794, 267] width 155 height 305
click at [438, 197] on span "Esta plantilla puede ser usado por todos los números de teléfonos conectados a …" at bounding box center [443, 210] width 235 height 45
click at [438, 202] on span "Esta plantilla puede ser usado por todos los números de teléfonos conectados a …" at bounding box center [443, 210] width 235 height 45
click at [451, 172] on span "Kommo Demo WABA ID: 122097961754382252" at bounding box center [440, 165] width 227 height 15
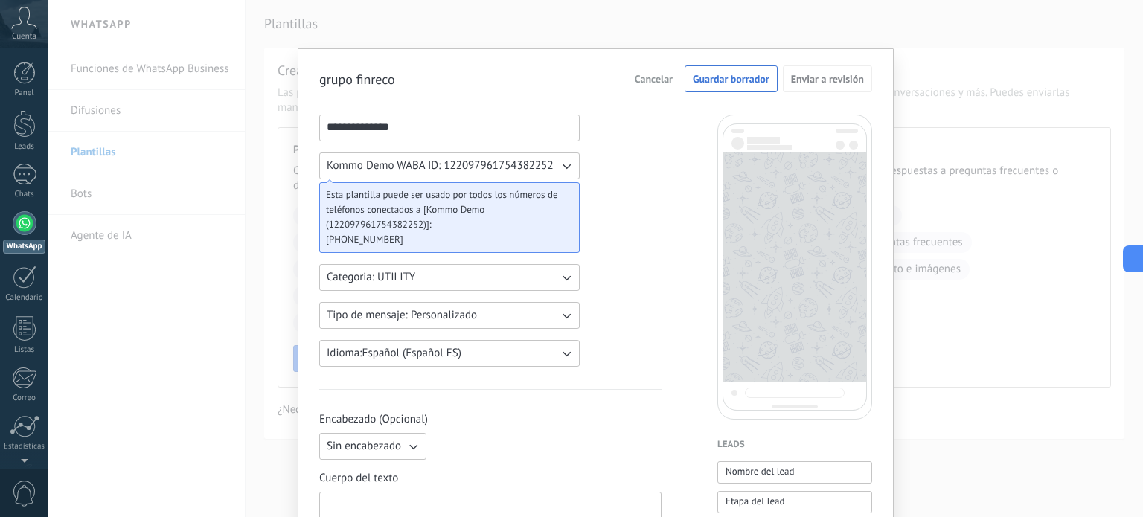
click at [660, 84] on span "Cancelar" at bounding box center [654, 79] width 38 height 10
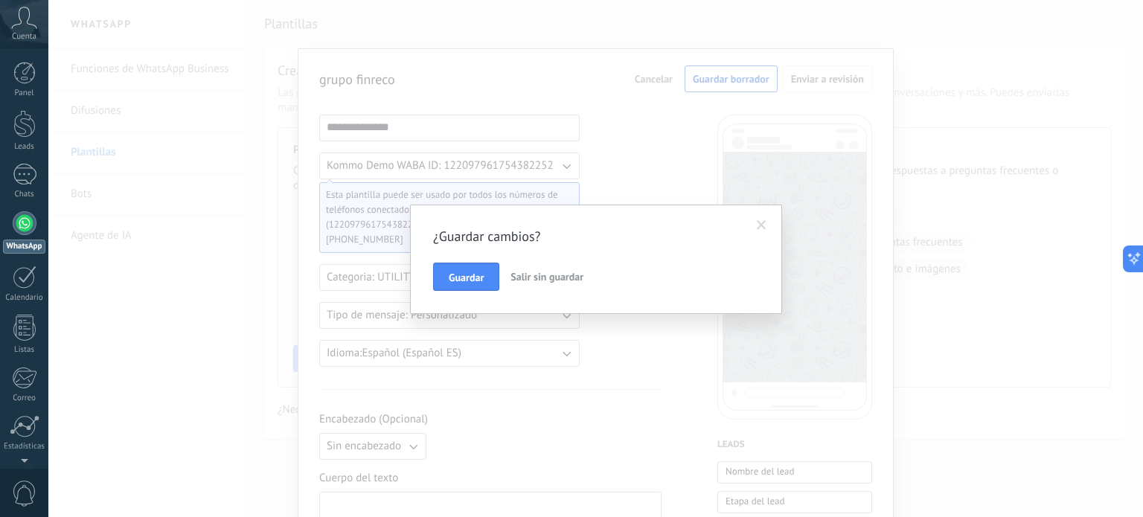
click at [521, 274] on span "Salir sin guardar" at bounding box center [546, 276] width 73 height 13
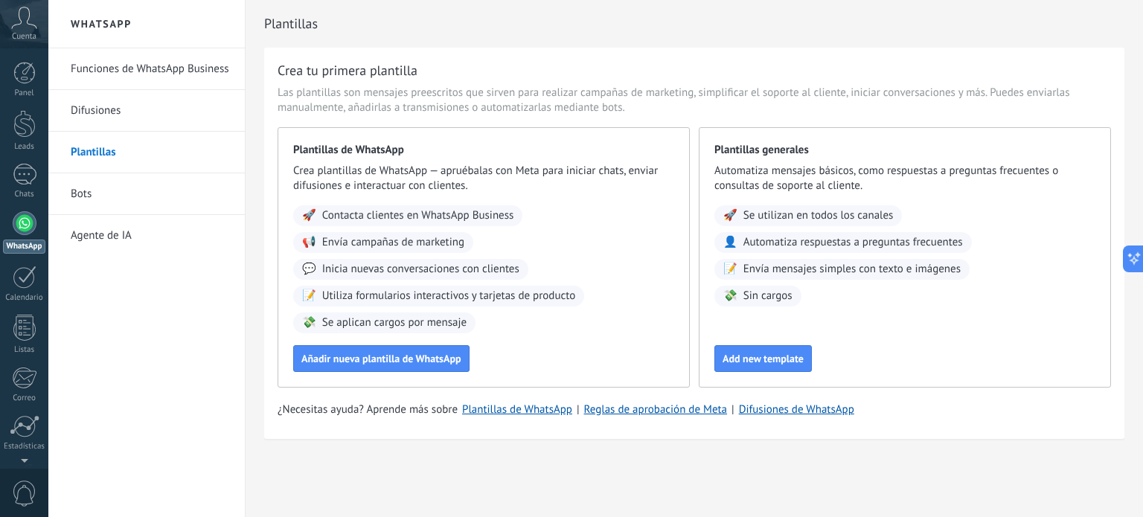
click at [158, 199] on link "Bots" at bounding box center [150, 194] width 159 height 42
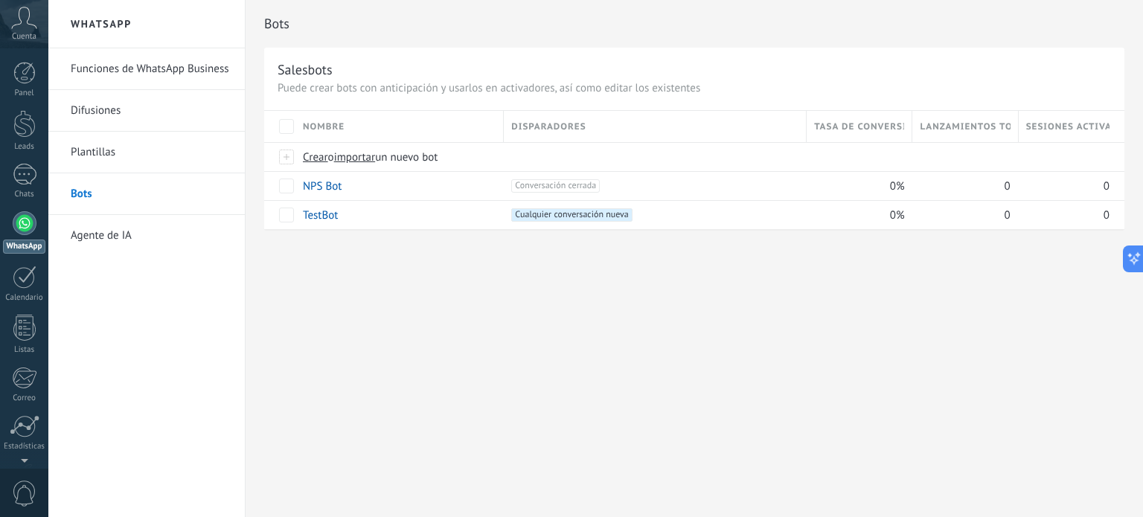
click at [150, 106] on link "Difusiones" at bounding box center [150, 111] width 159 height 42
